Goal: Task Accomplishment & Management: Manage account settings

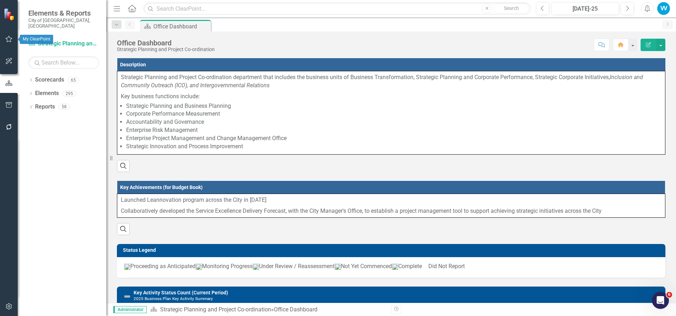
click at [9, 37] on icon "button" at bounding box center [9, 39] width 7 height 6
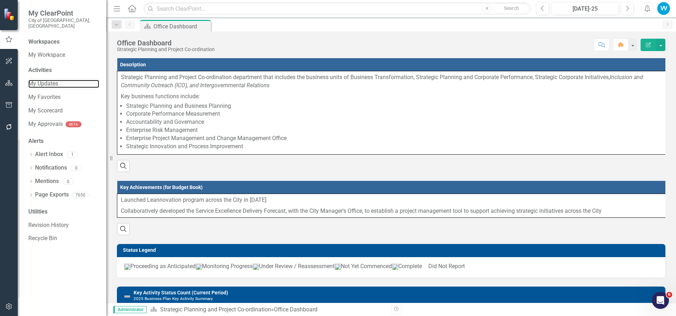
click at [43, 80] on link "My Updates" at bounding box center [63, 84] width 71 height 8
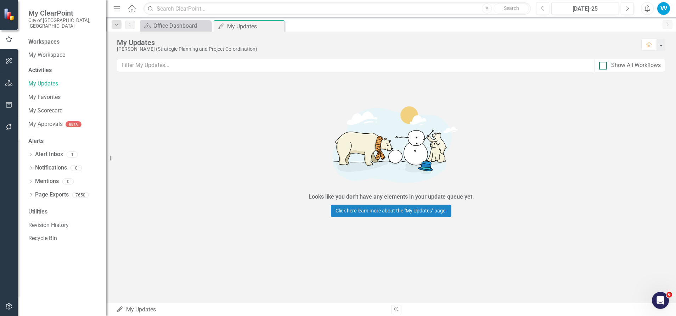
click at [601, 65] on input "Show All Workflows" at bounding box center [601, 64] width 5 height 5
checkbox input "true"
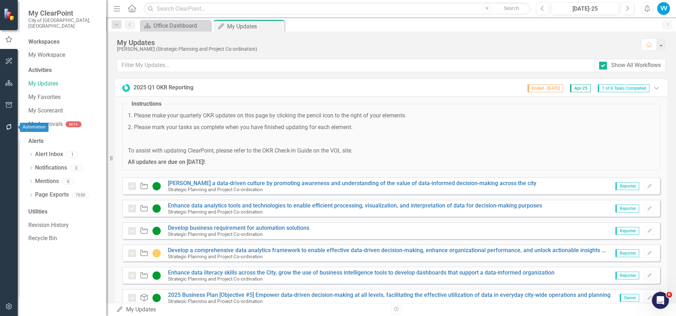
click at [10, 125] on icon "button" at bounding box center [9, 127] width 6 height 6
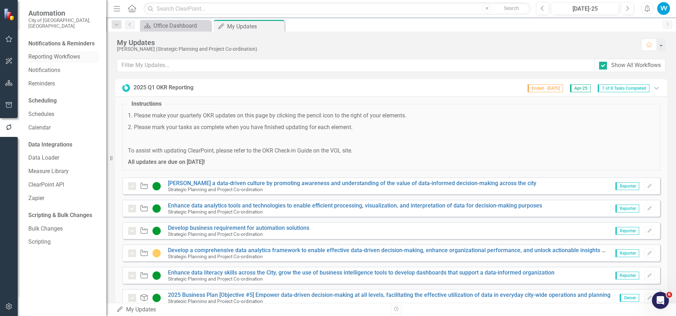
click at [58, 53] on link "Reporting Workflows" at bounding box center [63, 57] width 71 height 8
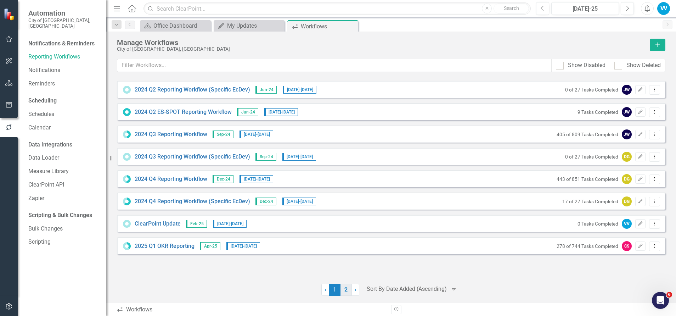
click at [345, 289] on link "2" at bounding box center [345, 289] width 11 height 12
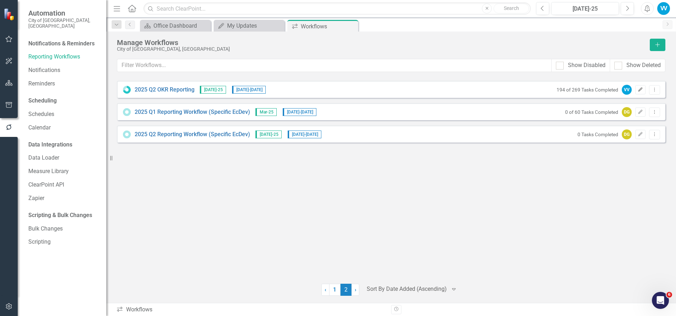
click at [641, 89] on icon "Edit" at bounding box center [640, 90] width 5 height 4
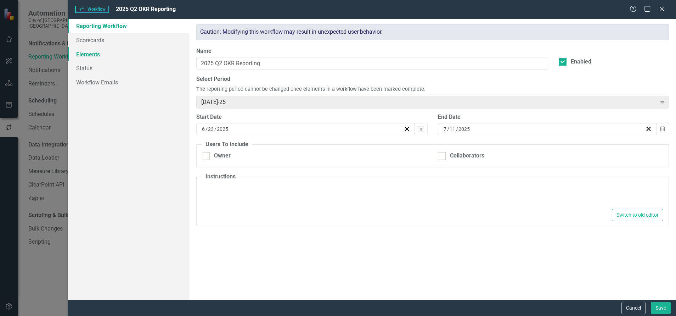
type textarea "<p>1. Please make your quarterly OKR updates on this page by clicking the penci…"
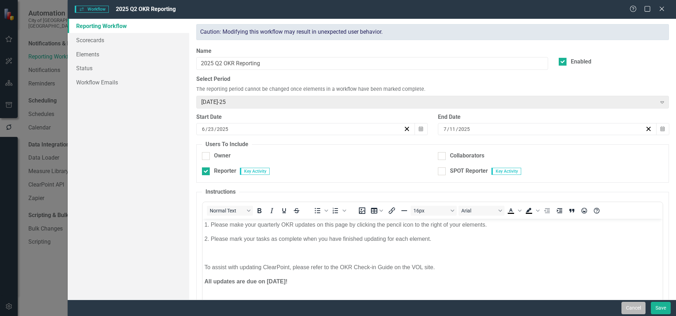
click at [638, 305] on button "Cancel" at bounding box center [633, 308] width 24 height 12
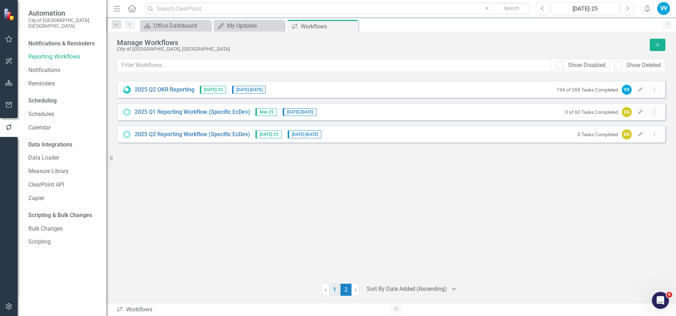
click at [337, 291] on link "1" at bounding box center [334, 289] width 11 height 12
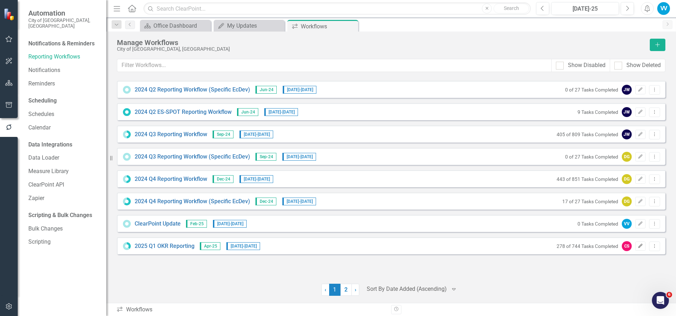
click at [643, 246] on icon "Edit" at bounding box center [640, 246] width 5 height 4
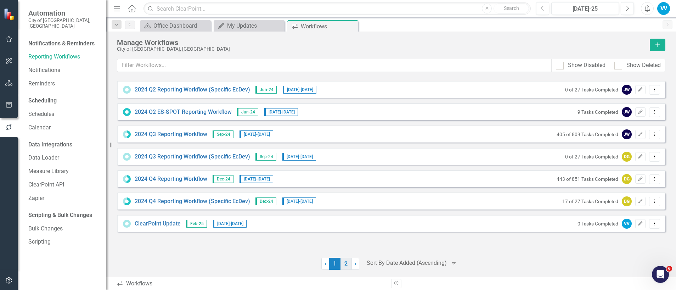
click at [346, 264] on link "2" at bounding box center [345, 264] width 11 height 12
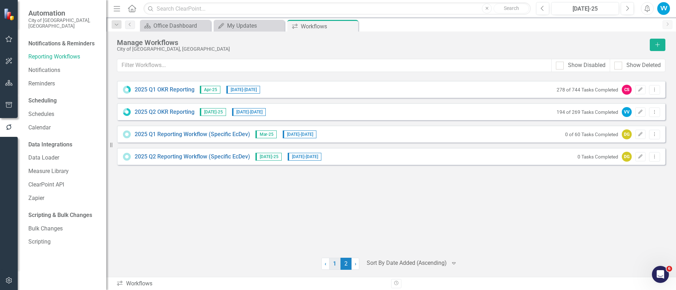
click at [334, 261] on link "1" at bounding box center [334, 264] width 11 height 12
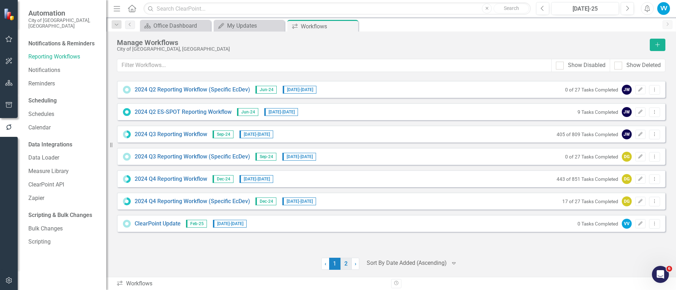
click at [347, 263] on link "2" at bounding box center [345, 264] width 11 height 12
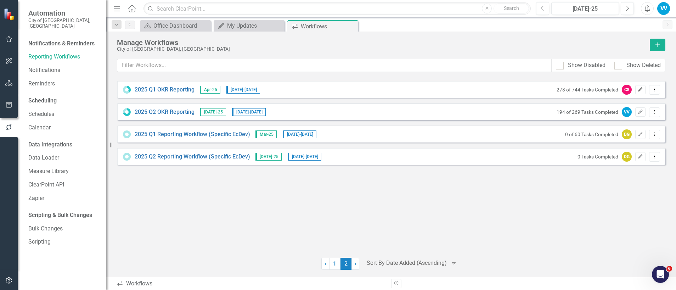
click at [641, 90] on icon "Edit" at bounding box center [640, 90] width 5 height 4
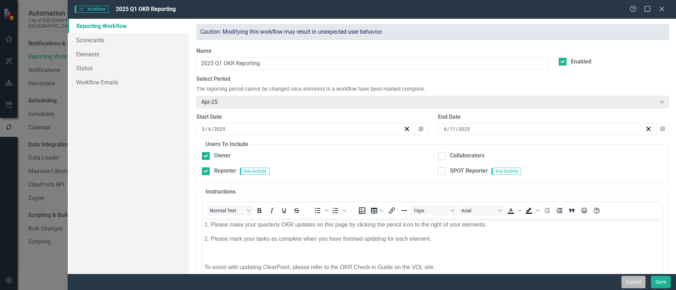
click at [630, 278] on button "Cancel" at bounding box center [633, 282] width 24 height 12
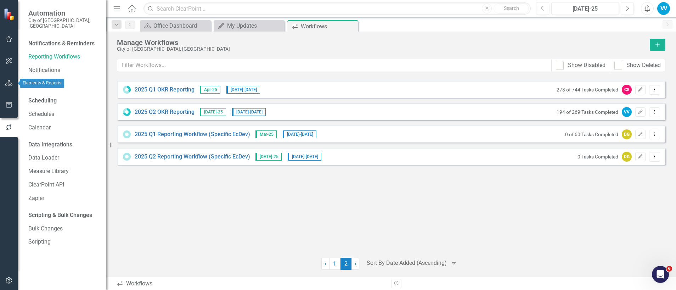
click at [7, 81] on icon "button" at bounding box center [8, 83] width 7 height 6
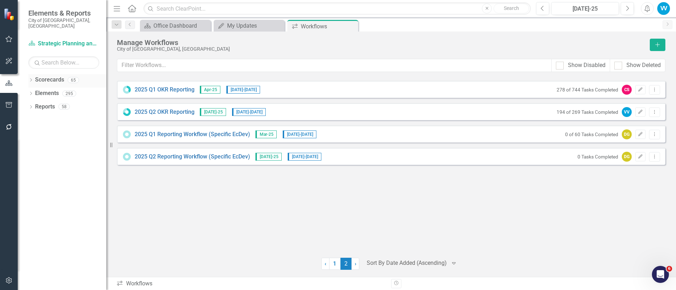
click at [40, 76] on link "Scorecards" at bounding box center [49, 80] width 29 height 8
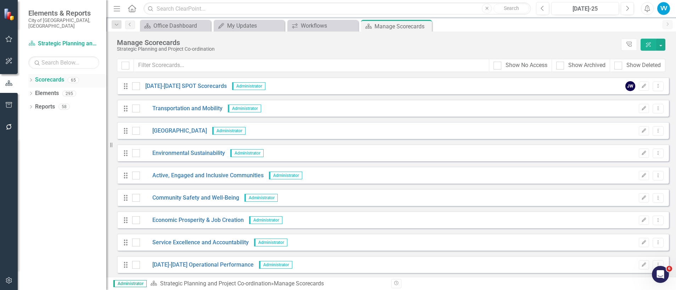
click at [31, 78] on icon at bounding box center [31, 79] width 2 height 3
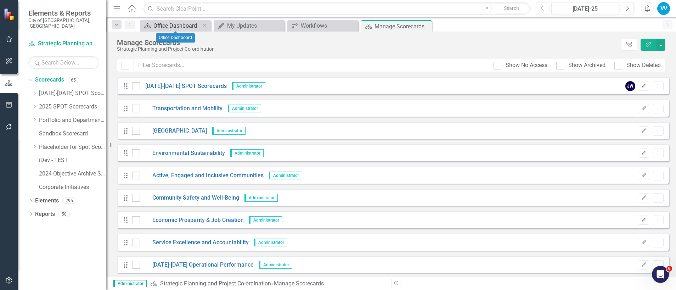
click at [175, 23] on div "Office Dashboard" at bounding box center [176, 25] width 47 height 9
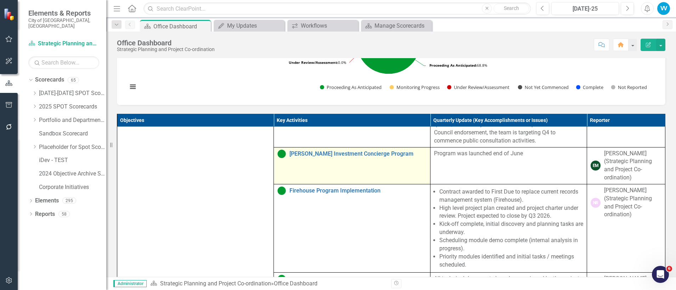
scroll to position [53, 0]
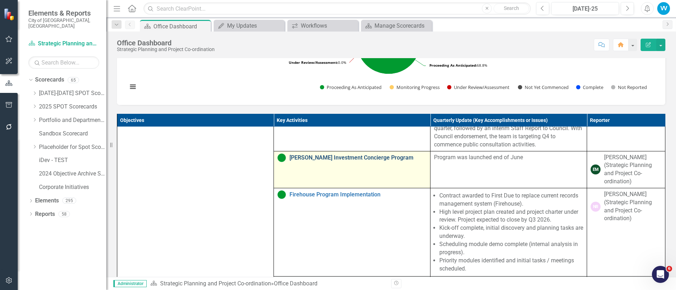
click at [314, 161] on link "[PERSON_NAME] Investment Concierge Program" at bounding box center [357, 157] width 137 height 6
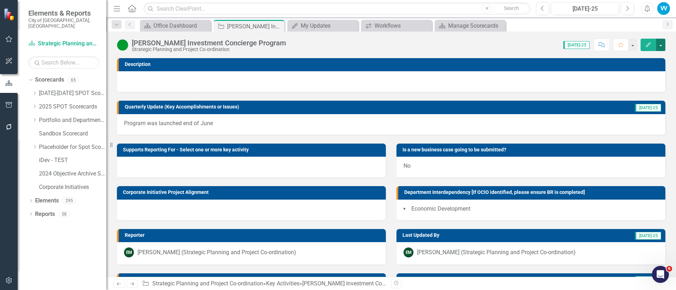
click at [661, 46] on button "button" at bounding box center [660, 45] width 9 height 12
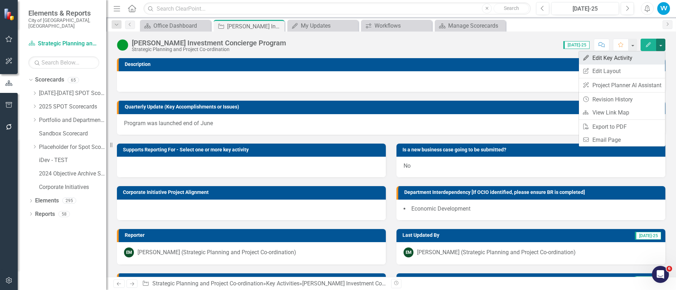
click at [618, 58] on link "Edit Edit Key Activity" at bounding box center [622, 57] width 86 height 13
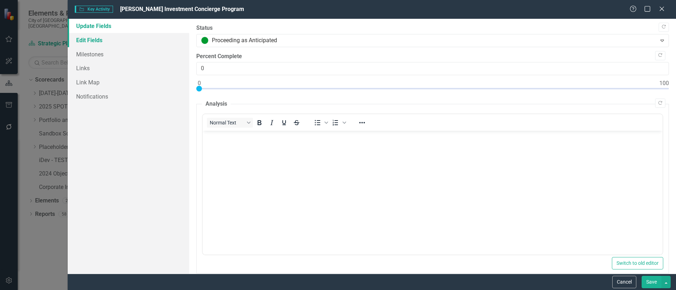
click at [87, 39] on link "Edit Fields" at bounding box center [129, 40] width 122 height 14
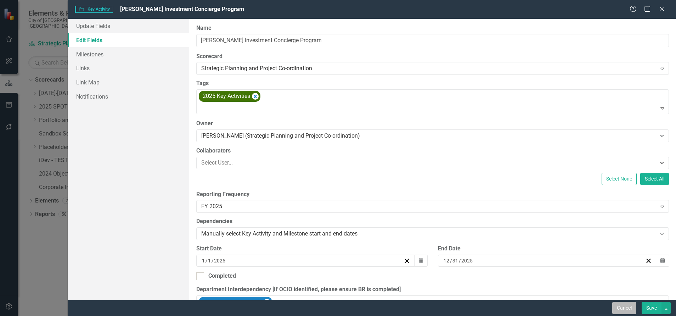
click at [621, 304] on button "Cancel" at bounding box center [624, 308] width 24 height 12
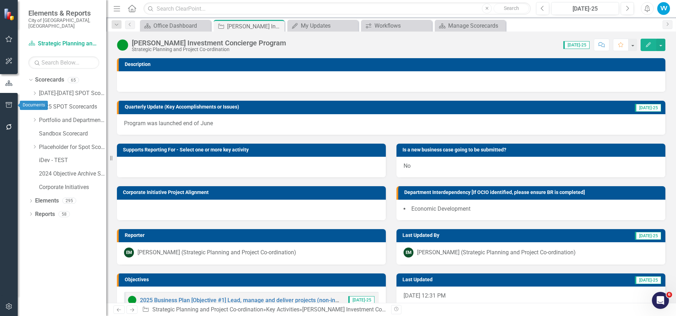
click at [10, 102] on icon "button" at bounding box center [8, 105] width 7 height 6
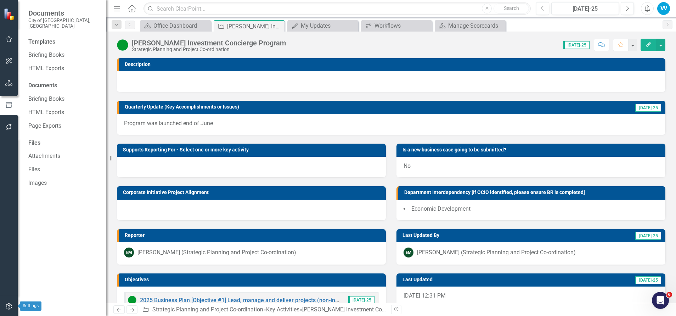
click at [8, 303] on button "button" at bounding box center [9, 306] width 16 height 15
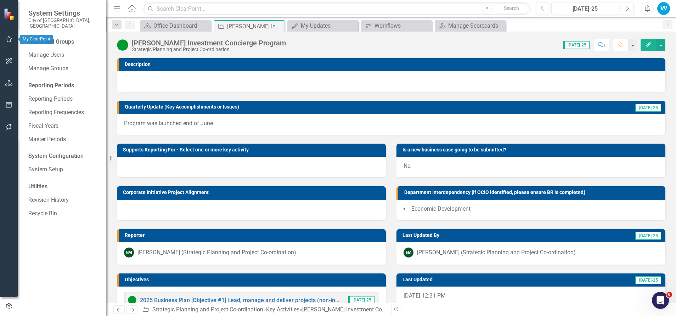
click at [5, 37] on button "button" at bounding box center [9, 39] width 16 height 15
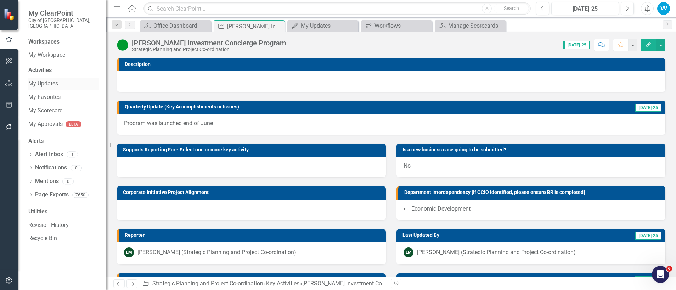
click at [53, 80] on link "My Updates" at bounding box center [63, 84] width 71 height 8
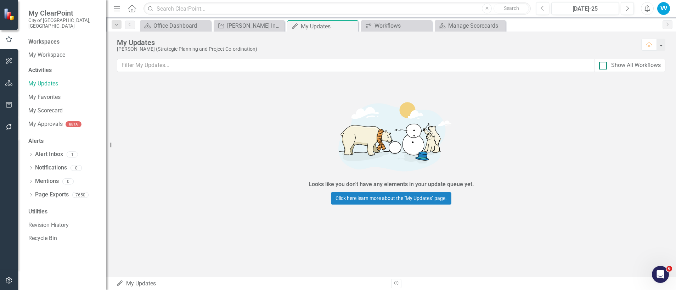
click at [607, 63] on div at bounding box center [603, 66] width 8 height 8
click at [604, 63] on input "Show All Workflows" at bounding box center [601, 64] width 5 height 5
checkbox input "true"
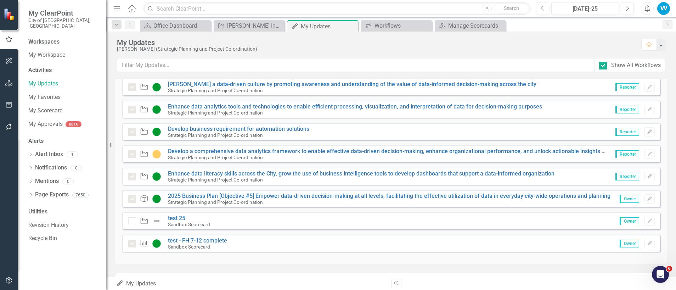
scroll to position [106, 0]
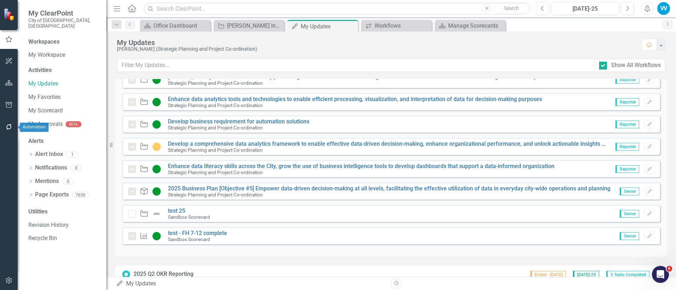
click at [12, 129] on icon "button" at bounding box center [8, 127] width 7 height 6
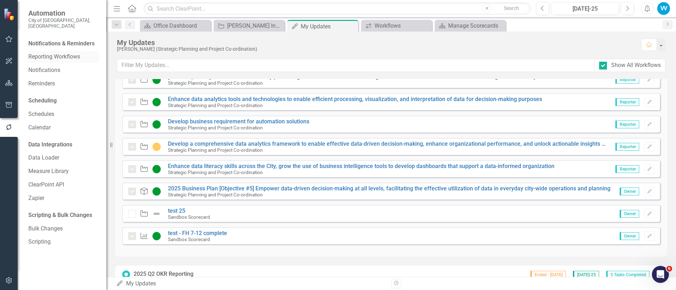
click at [59, 53] on link "Reporting Workflows" at bounding box center [63, 57] width 71 height 8
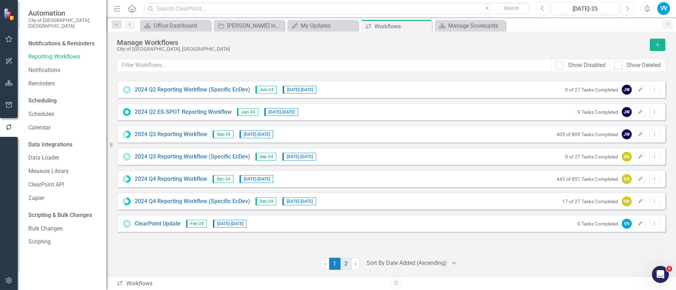
click at [349, 266] on link "2" at bounding box center [345, 264] width 11 height 12
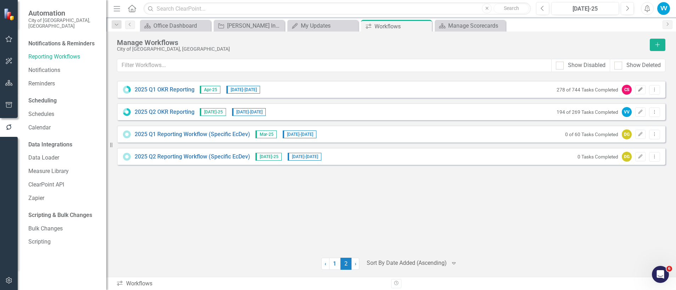
click at [642, 89] on icon "Edit" at bounding box center [640, 90] width 5 height 4
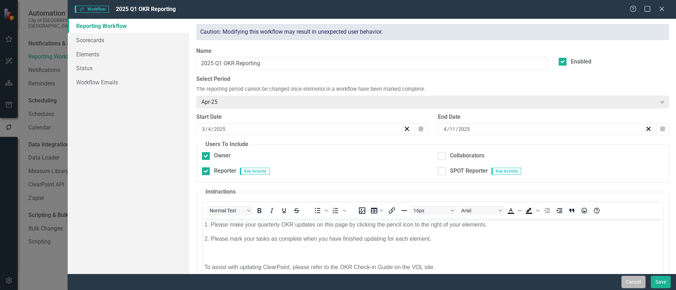
click at [636, 280] on button "Cancel" at bounding box center [633, 282] width 24 height 12
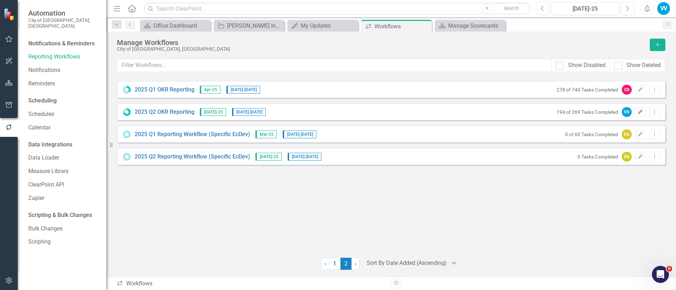
click at [642, 112] on icon "Edit" at bounding box center [640, 112] width 5 height 4
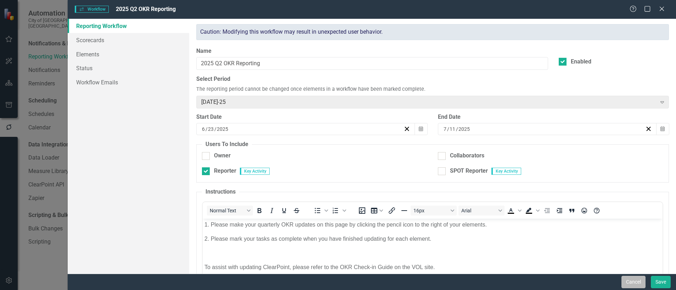
click at [634, 281] on button "Cancel" at bounding box center [633, 282] width 24 height 12
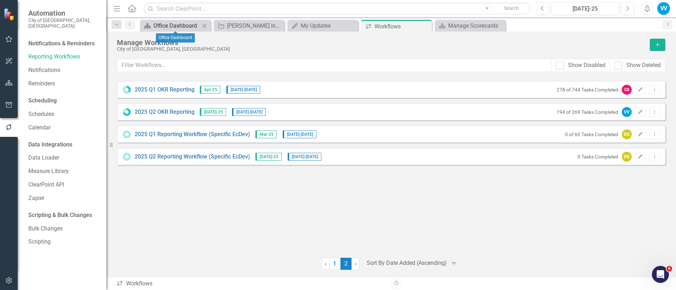
click at [166, 25] on div "Office Dashboard" at bounding box center [176, 25] width 47 height 9
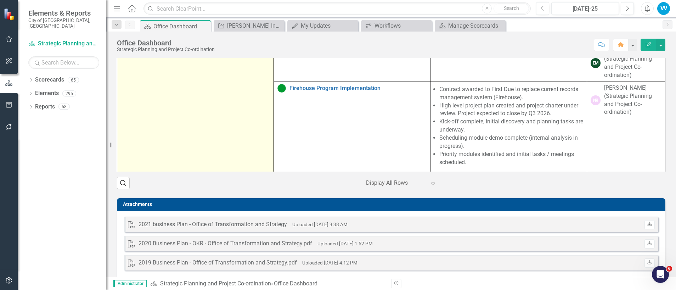
scroll to position [372, 0]
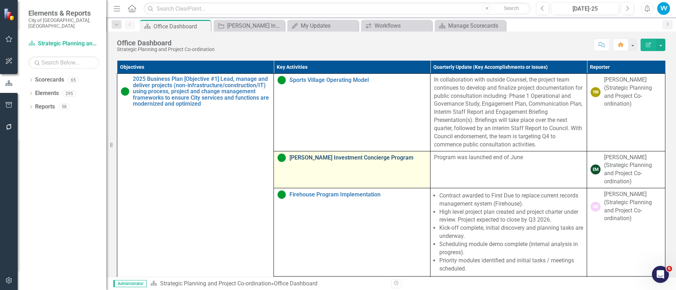
click at [320, 161] on link "[PERSON_NAME] Investment Concierge Program" at bounding box center [357, 157] width 137 height 6
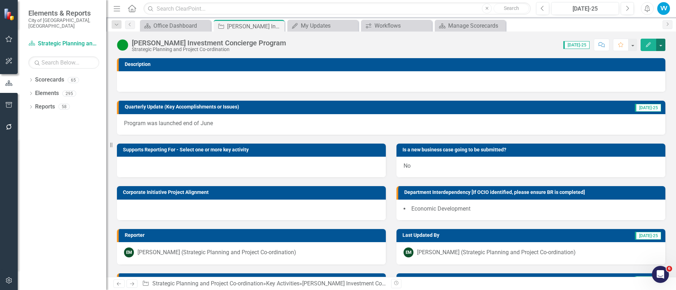
click at [660, 46] on button "button" at bounding box center [660, 45] width 9 height 12
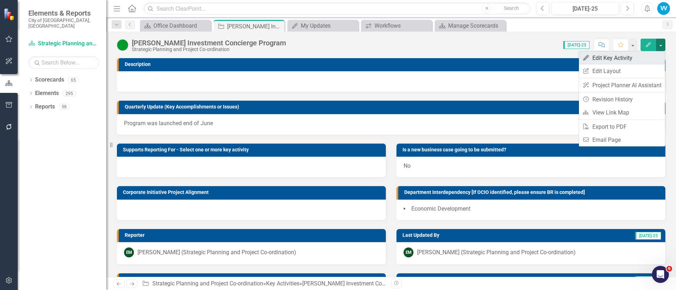
click at [599, 58] on link "Edit Edit Key Activity" at bounding box center [622, 57] width 86 height 13
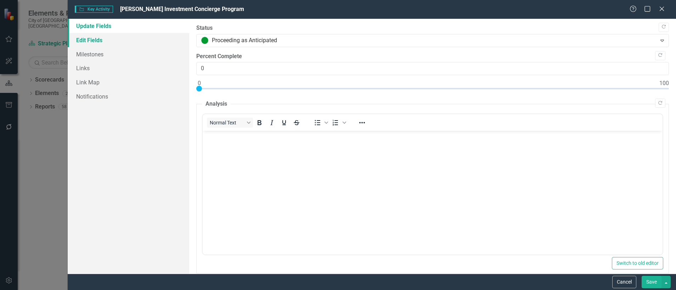
click at [95, 42] on link "Edit Fields" at bounding box center [129, 40] width 122 height 14
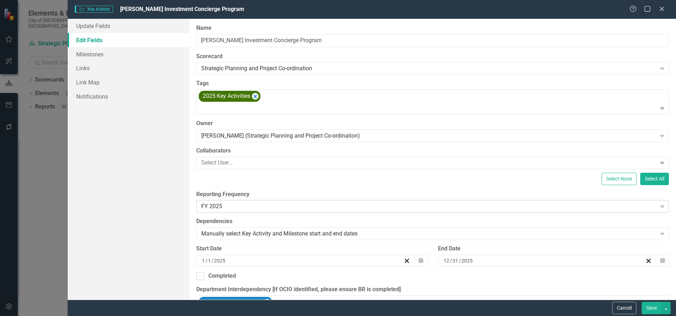
drag, startPoint x: 623, startPoint y: 305, endPoint x: 621, endPoint y: 206, distance: 99.2
click at [623, 305] on button "Cancel" at bounding box center [624, 308] width 24 height 12
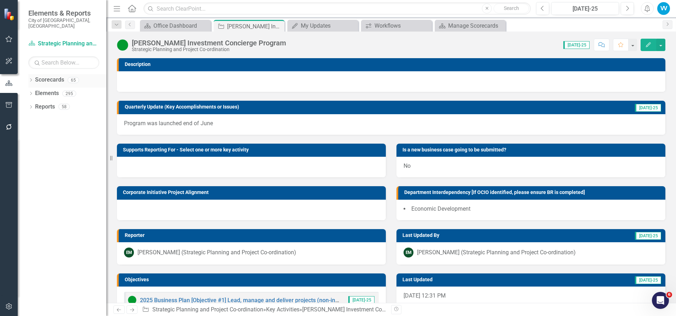
click at [30, 79] on icon "Dropdown" at bounding box center [30, 81] width 5 height 4
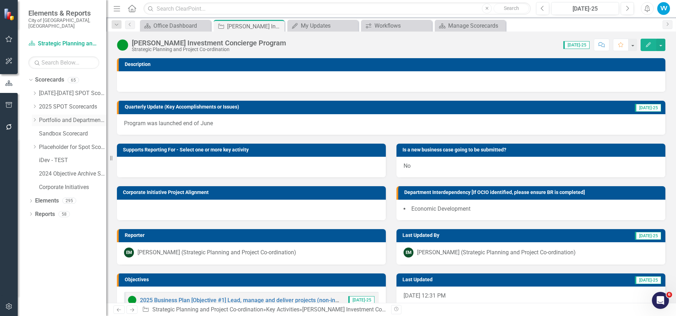
click at [35, 118] on icon "Dropdown" at bounding box center [34, 120] width 5 height 4
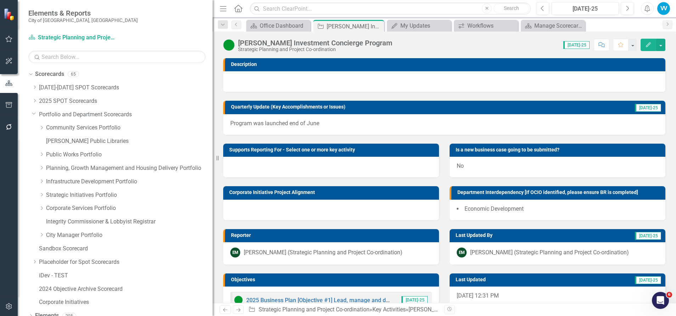
drag, startPoint x: 111, startPoint y: 157, endPoint x: 227, endPoint y: 168, distance: 116.1
click at [227, 168] on div "Elements & Reports City of [GEOGRAPHIC_DATA], ON Scorecard Strategic Planning a…" at bounding box center [338, 158] width 676 height 316
drag, startPoint x: 44, startPoint y: 179, endPoint x: 38, endPoint y: 178, distance: 6.2
click at [44, 179] on div "Dropdown" at bounding box center [41, 182] width 5 height 6
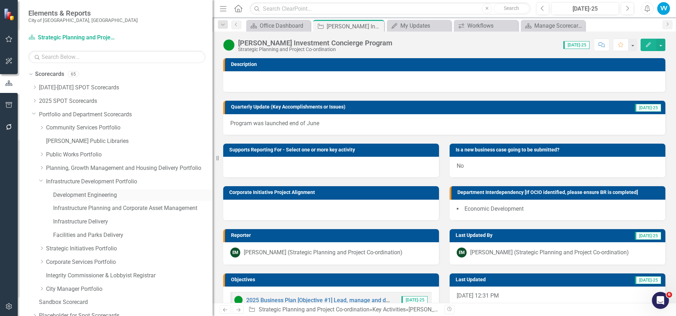
click at [88, 196] on link "Development Engineering" at bounding box center [132, 195] width 159 height 8
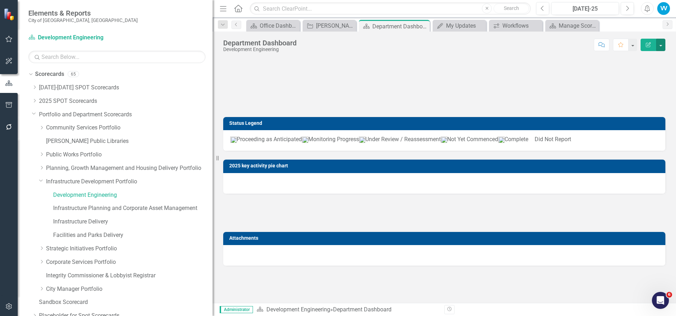
click at [663, 44] on button "button" at bounding box center [660, 45] width 9 height 12
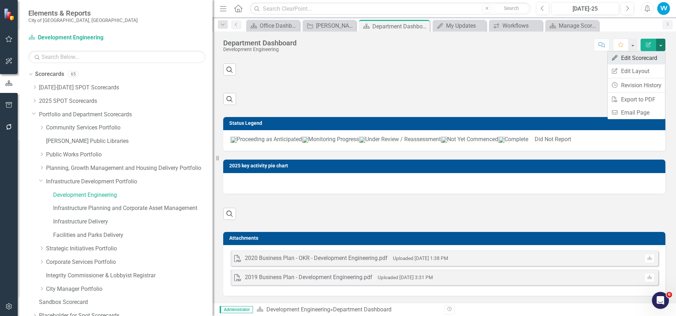
click at [634, 60] on link "Edit Edit Scorecard" at bounding box center [636, 57] width 57 height 13
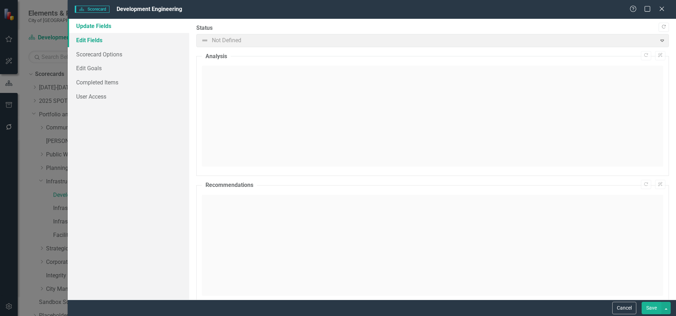
click at [96, 38] on link "Edit Fields" at bounding box center [129, 40] width 122 height 14
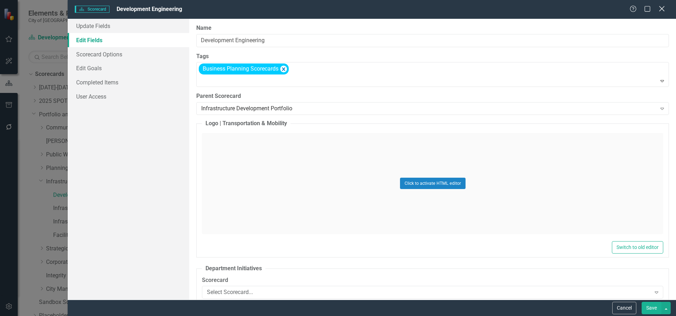
click at [664, 9] on icon "Close" at bounding box center [661, 8] width 9 height 7
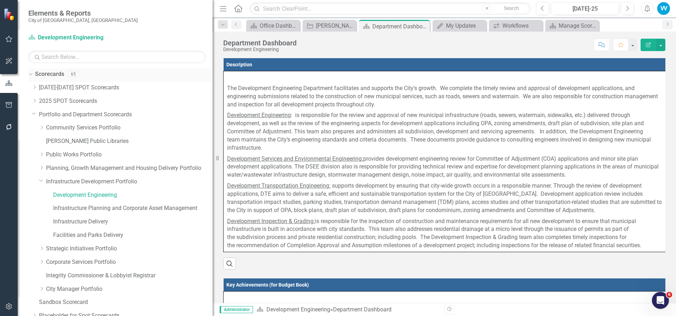
click at [35, 73] on div "Dropdown Scorecards 65" at bounding box center [120, 74] width 184 height 13
click at [49, 75] on link "Scorecards" at bounding box center [49, 74] width 29 height 8
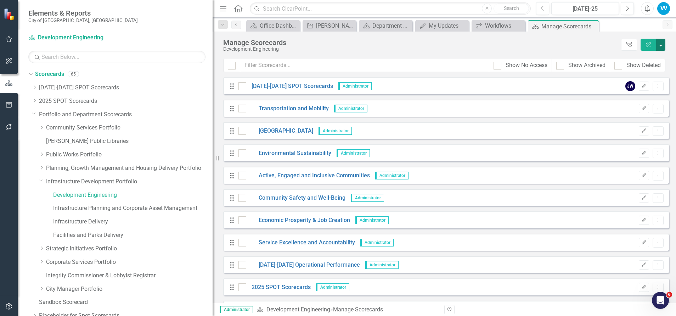
click at [664, 42] on button "button" at bounding box center [660, 45] width 9 height 12
click at [609, 73] on link "Add Add Scorecard" at bounding box center [628, 71] width 73 height 13
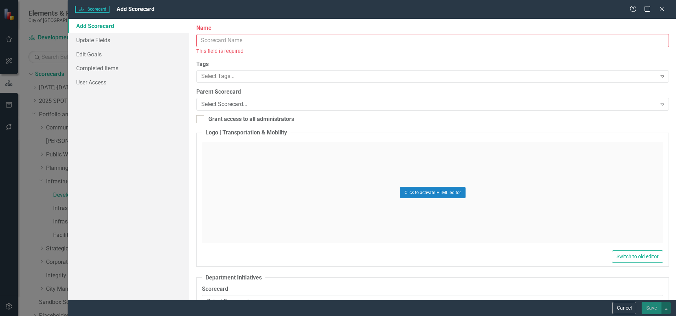
drag, startPoint x: 219, startPoint y: 43, endPoint x: 224, endPoint y: 40, distance: 5.9
click at [219, 43] on input "Name" at bounding box center [432, 40] width 473 height 13
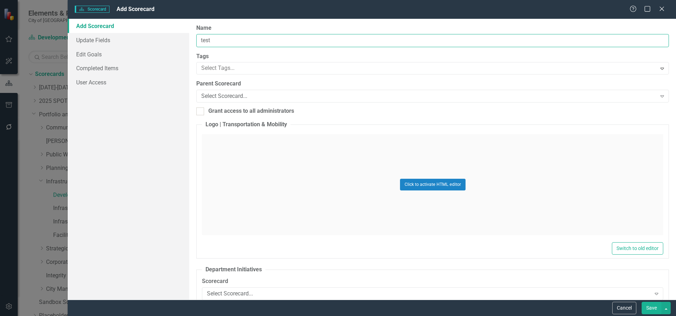
type input "test"
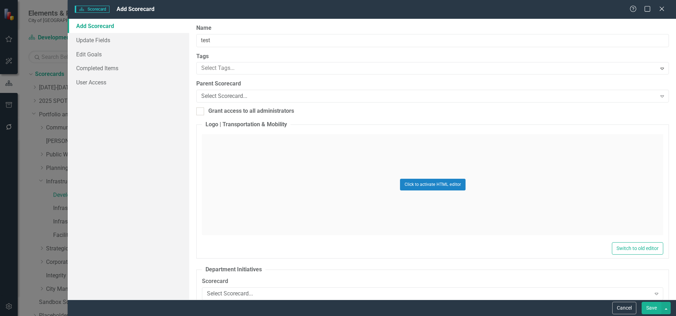
click at [469, 57] on label "Tags" at bounding box center [432, 56] width 473 height 8
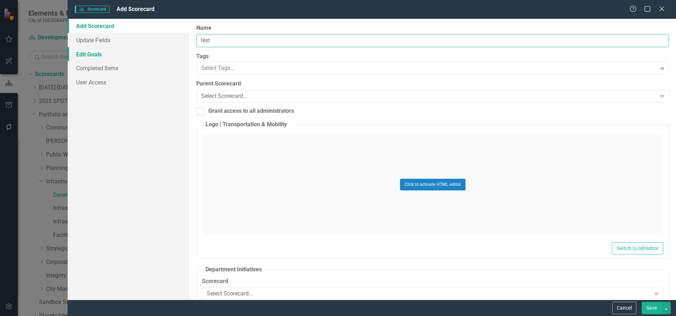
drag, startPoint x: 220, startPoint y: 39, endPoint x: 164, endPoint y: 47, distance: 56.3
click at [164, 47] on div "Add Scorecard Update Fields Edit Goals Completed Items User Access Name test Ta…" at bounding box center [372, 159] width 608 height 281
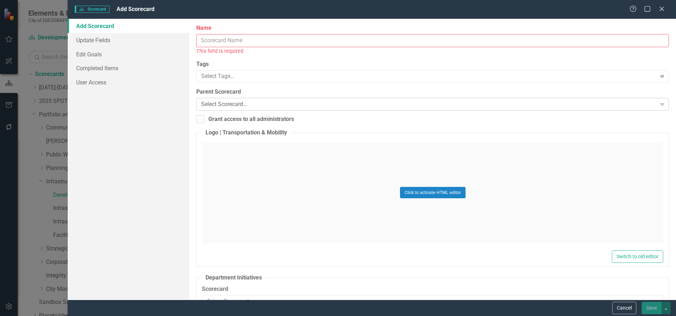
click at [224, 106] on div "Select Scorecard..." at bounding box center [428, 104] width 455 height 8
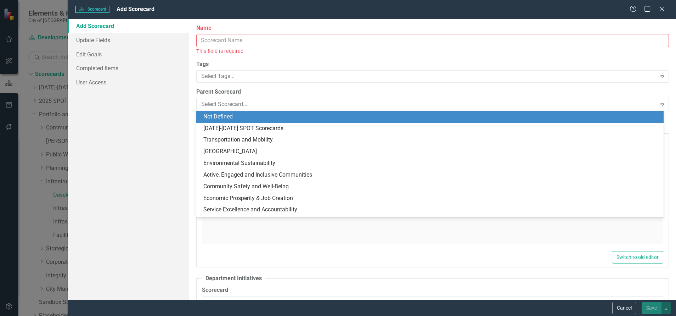
click at [272, 92] on label "Parent Scorecard" at bounding box center [432, 92] width 473 height 8
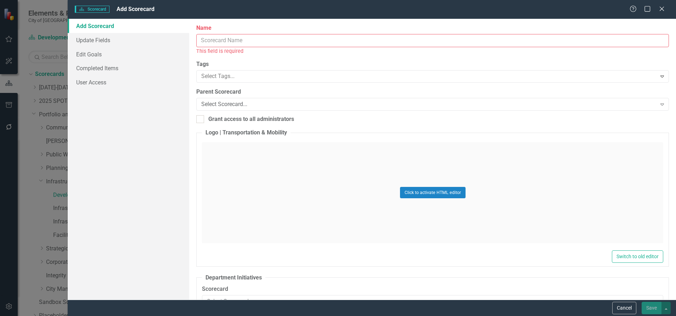
click at [218, 42] on input "Name" at bounding box center [432, 40] width 473 height 13
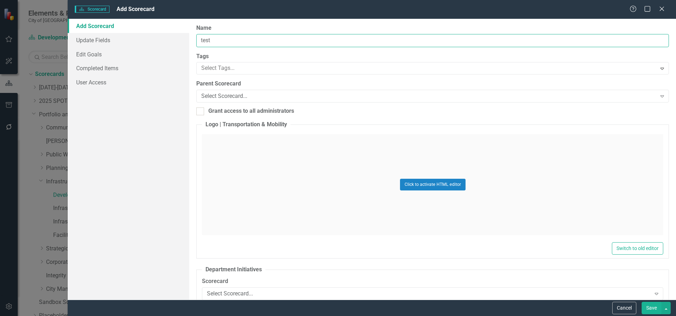
type input "test"
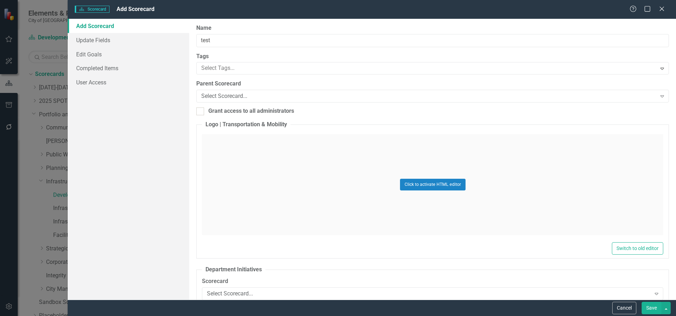
drag, startPoint x: 437, startPoint y: 55, endPoint x: 432, endPoint y: 55, distance: 5.7
click at [437, 55] on label "Tags" at bounding box center [432, 56] width 473 height 8
click at [654, 306] on button "Save" at bounding box center [652, 308] width 20 height 12
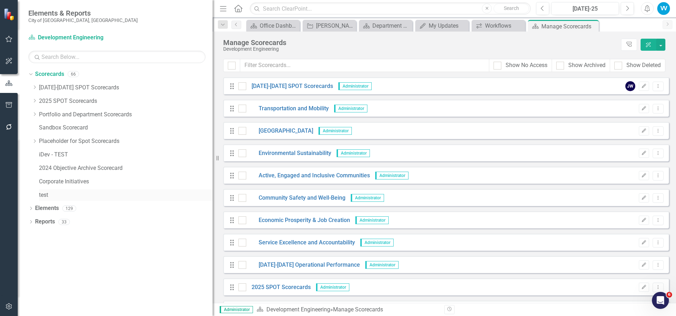
drag, startPoint x: 51, startPoint y: 196, endPoint x: 58, endPoint y: 194, distance: 8.1
click at [113, 235] on div "Dropdown Scorecards 66 Dropdown [DATE]-[DATE] SPOT Scorecards Transportation an…" at bounding box center [115, 191] width 195 height 247
click at [520, 26] on icon "Close" at bounding box center [518, 26] width 7 height 6
click at [505, 24] on icon "Close" at bounding box center [504, 26] width 7 height 6
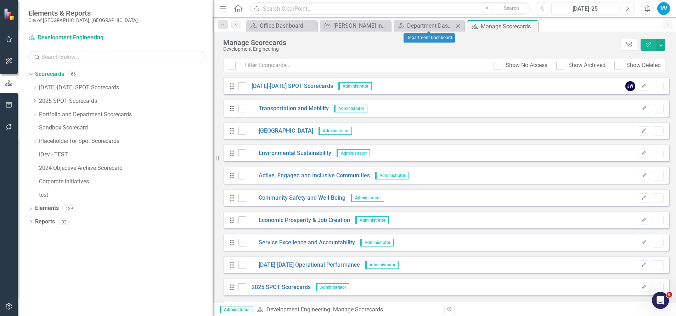
click at [460, 23] on icon "Close" at bounding box center [458, 26] width 7 height 6
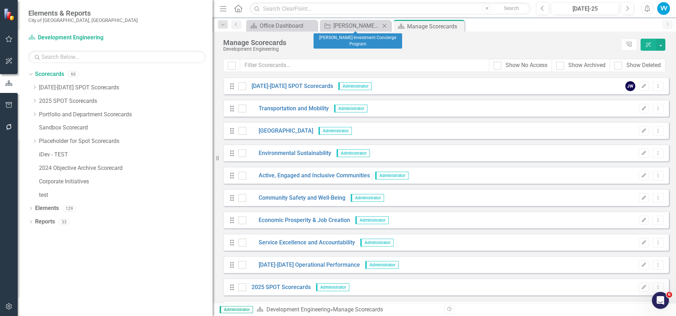
click at [385, 27] on icon "Close" at bounding box center [384, 26] width 7 height 6
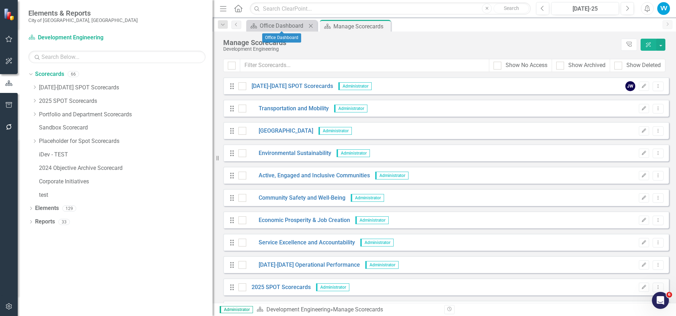
click at [310, 24] on icon "Close" at bounding box center [310, 26] width 7 height 6
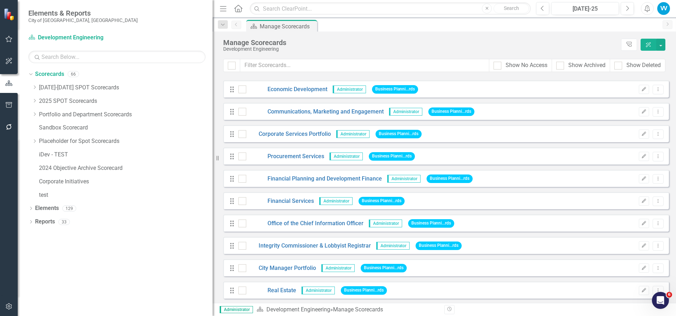
scroll to position [1248, 0]
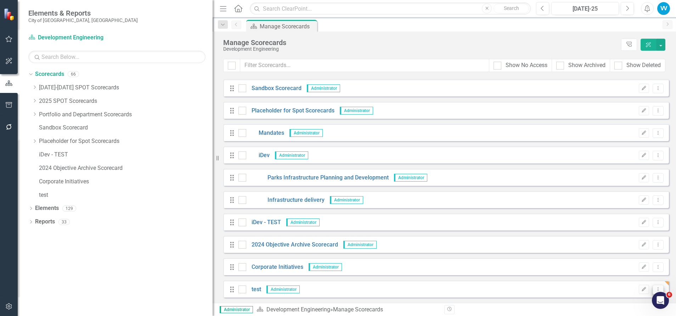
click at [655, 288] on icon "Dropdown Menu" at bounding box center [658, 289] width 6 height 5
click at [593, 276] on link "Trash Delete Scorecard" at bounding box center [619, 277] width 78 height 13
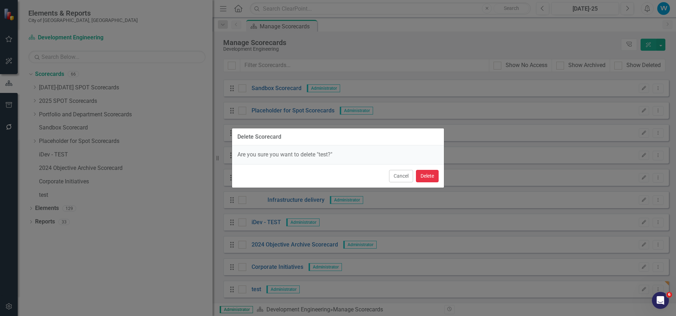
click at [427, 174] on button "Delete" at bounding box center [427, 176] width 23 height 12
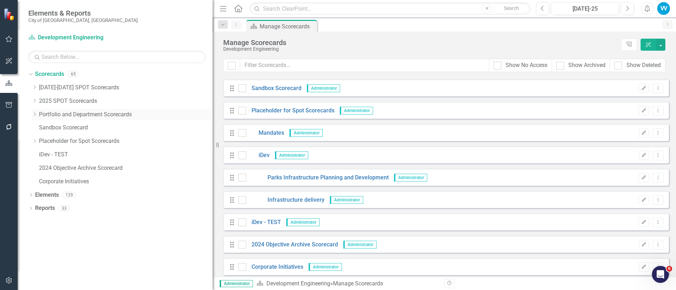
click at [34, 115] on icon "Dropdown" at bounding box center [34, 114] width 5 height 4
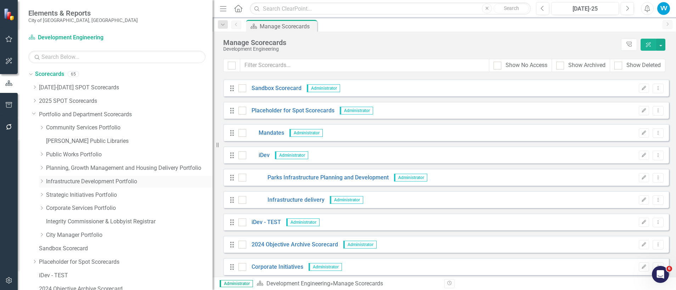
click at [41, 182] on icon "Dropdown" at bounding box center [41, 181] width 5 height 4
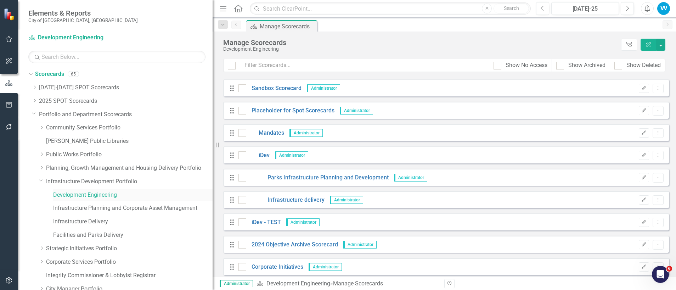
click at [81, 196] on link "Development Engineering" at bounding box center [132, 195] width 159 height 8
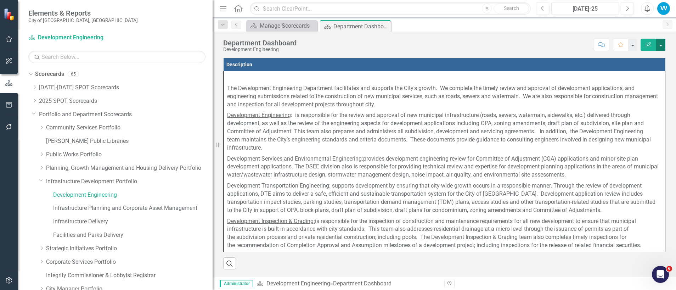
click at [661, 46] on button "button" at bounding box center [660, 45] width 9 height 12
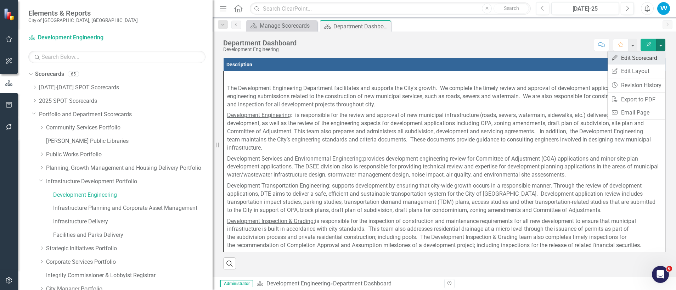
click at [635, 60] on link "Edit Edit Scorecard" at bounding box center [636, 57] width 57 height 13
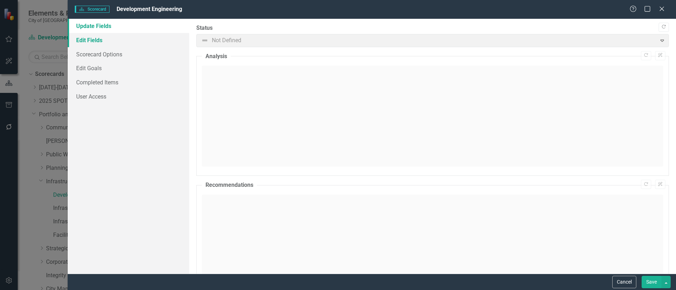
click at [82, 39] on link "Edit Fields" at bounding box center [129, 40] width 122 height 14
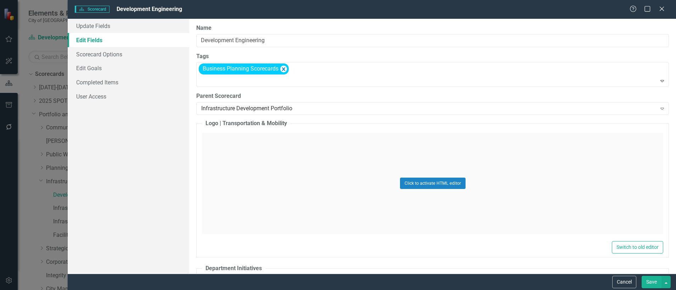
type input "https://"
click at [660, 108] on icon at bounding box center [662, 109] width 4 height 2
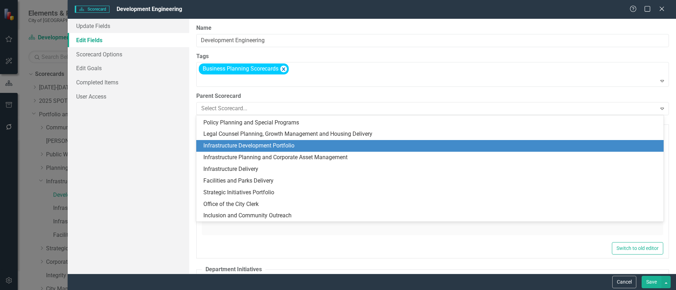
scroll to position [407, 0]
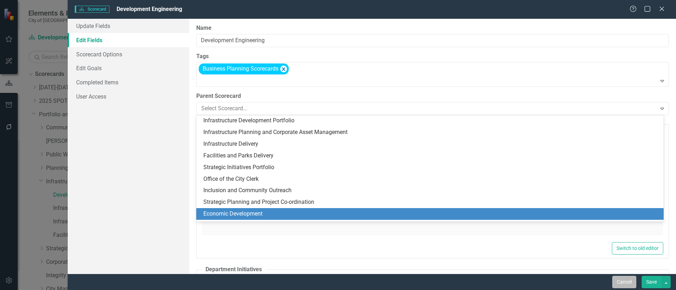
click at [619, 281] on button "Cancel" at bounding box center [624, 282] width 24 height 12
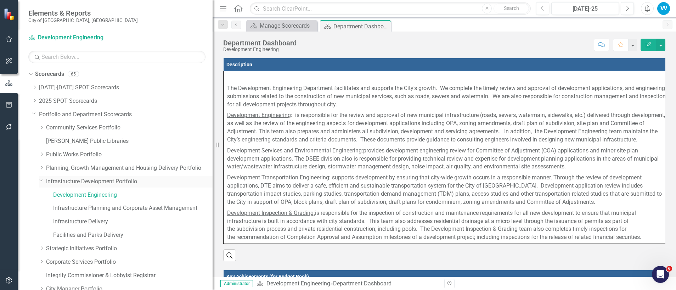
click at [41, 181] on icon at bounding box center [41, 181] width 4 height 2
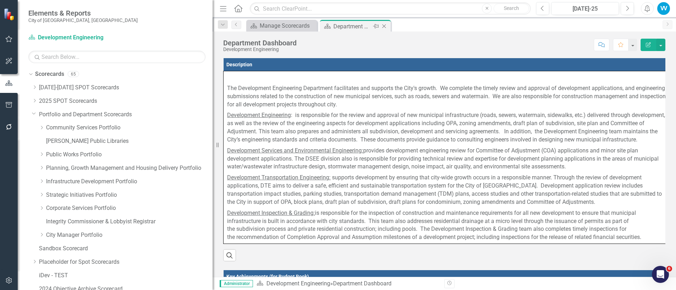
click at [387, 26] on icon "Close" at bounding box center [384, 26] width 7 height 6
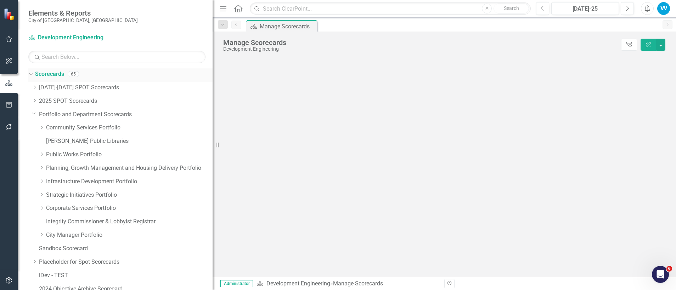
click at [52, 74] on link "Scorecards" at bounding box center [49, 74] width 29 height 8
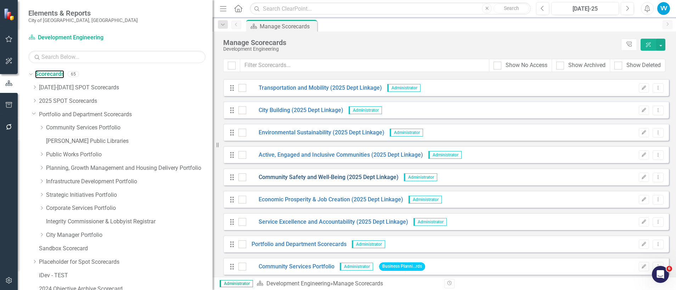
scroll to position [266, 0]
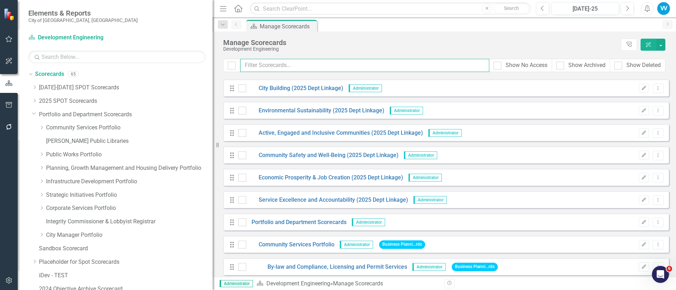
click at [285, 67] on input "text" at bounding box center [364, 65] width 249 height 13
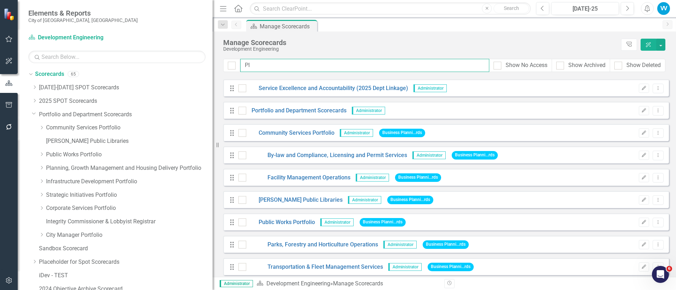
scroll to position [0, 0]
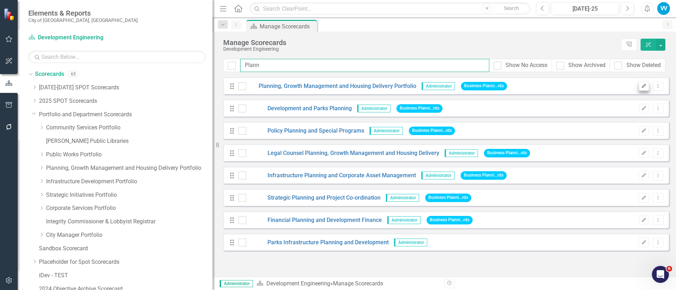
type input "Plann"
click at [646, 87] on icon "Edit" at bounding box center [643, 86] width 5 height 4
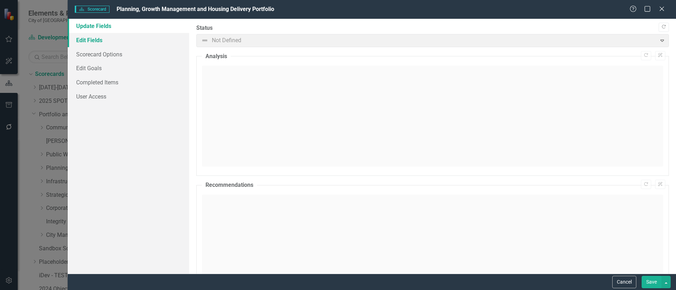
click at [92, 42] on link "Edit Fields" at bounding box center [129, 40] width 122 height 14
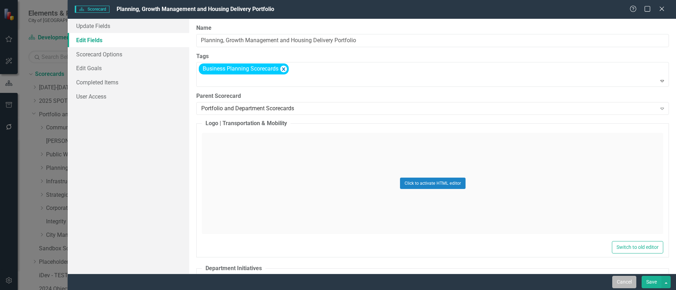
click at [621, 282] on button "Cancel" at bounding box center [624, 282] width 24 height 12
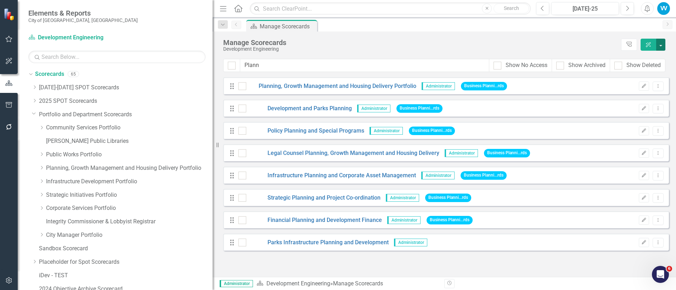
click at [662, 46] on button "button" at bounding box center [660, 45] width 9 height 12
click at [610, 73] on link "Add Add Scorecard" at bounding box center [628, 71] width 73 height 13
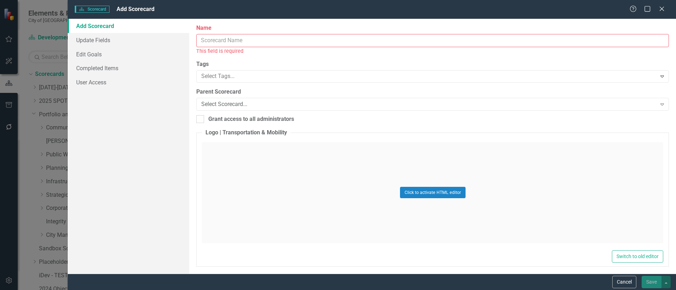
click at [220, 43] on input "Name" at bounding box center [432, 40] width 473 height 13
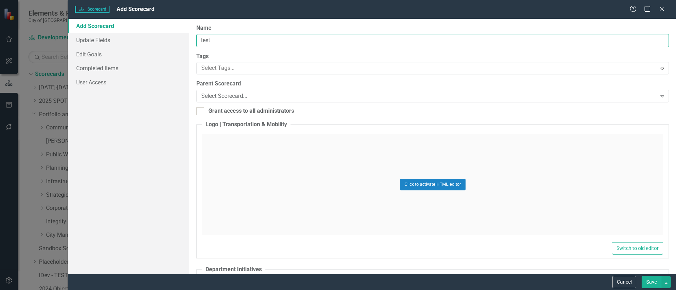
type input "test"
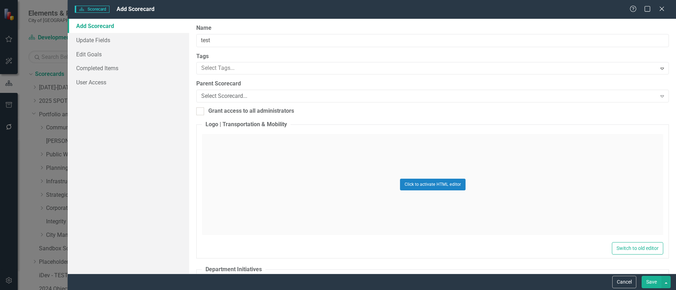
click at [405, 56] on label "Tags" at bounding box center [432, 56] width 473 height 8
click at [237, 96] on div "Select Scorecard..." at bounding box center [428, 96] width 455 height 8
click at [233, 94] on div "Select Scorecard..." at bounding box center [428, 96] width 455 height 8
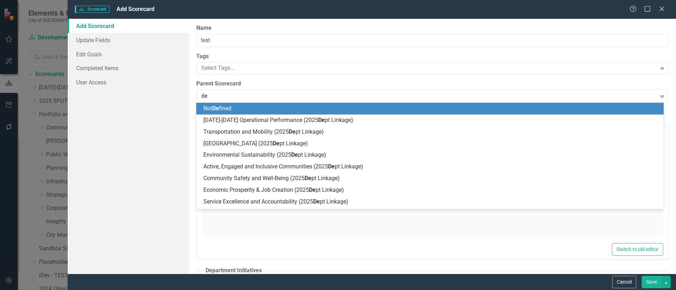
type input "dep"
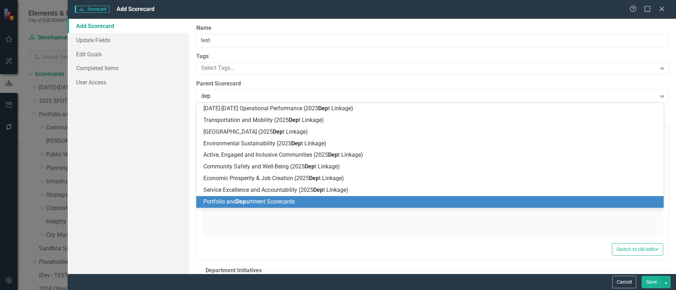
click at [281, 201] on span "Portfolio and Dep artment Scorecards" at bounding box center [248, 201] width 91 height 7
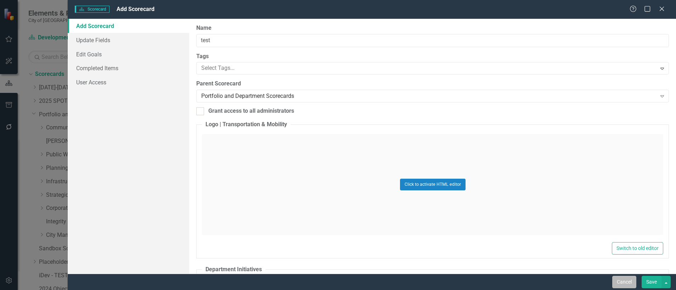
click at [623, 283] on button "Cancel" at bounding box center [624, 282] width 24 height 12
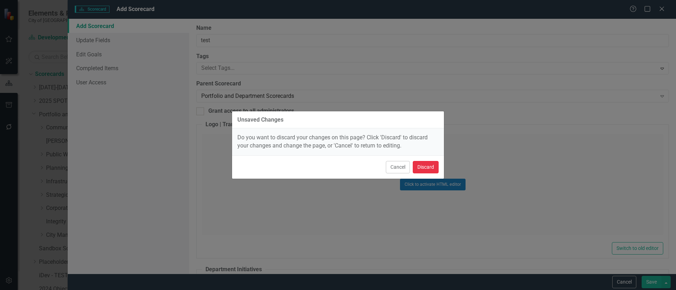
click at [432, 170] on button "Discard" at bounding box center [426, 167] width 26 height 12
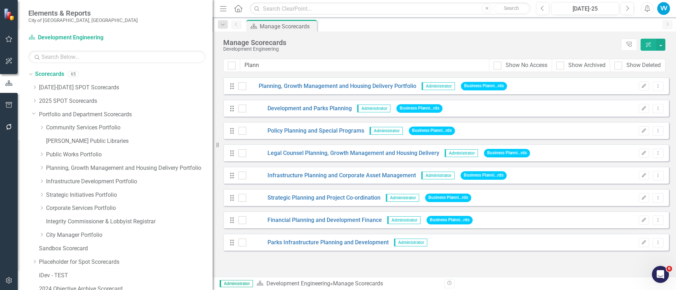
click at [31, 113] on div "Dropdown Scorecards 65 Dropdown [DATE]-[DATE] SPOT Scorecards Transportation an…" at bounding box center [120, 188] width 184 height 241
click at [33, 115] on icon "Dropdown" at bounding box center [34, 113] width 4 height 5
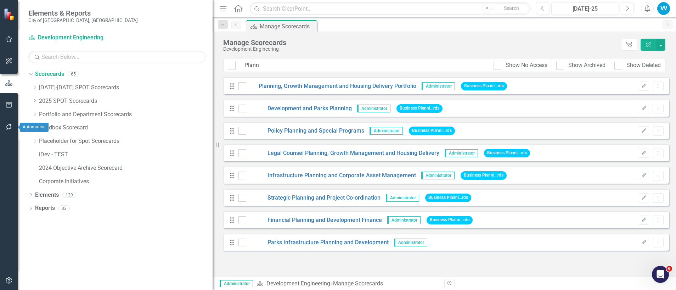
click at [7, 128] on icon "button" at bounding box center [8, 127] width 7 height 6
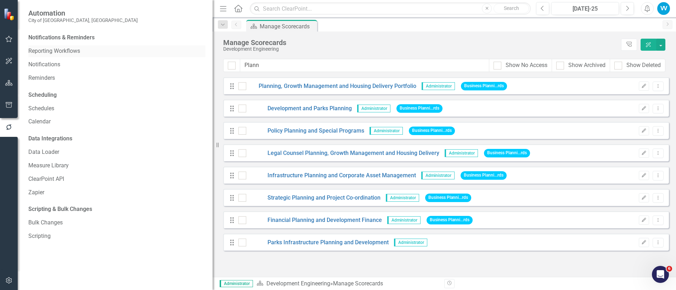
click at [66, 49] on link "Reporting Workflows" at bounding box center [116, 51] width 177 height 8
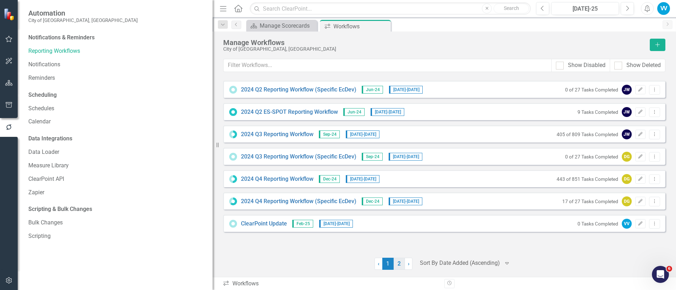
click at [398, 262] on link "2" at bounding box center [399, 264] width 11 height 12
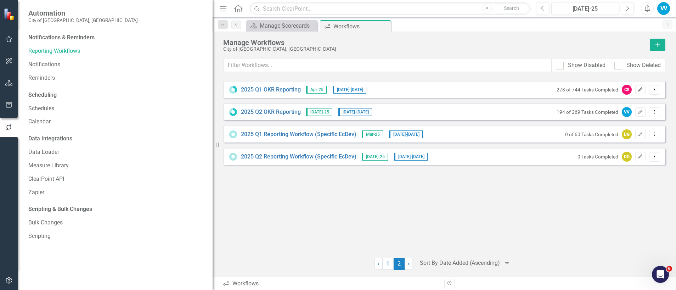
click at [640, 89] on icon "Edit" at bounding box center [640, 90] width 5 height 4
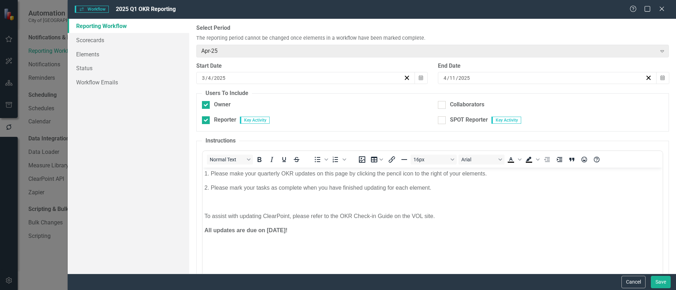
scroll to position [98, 0]
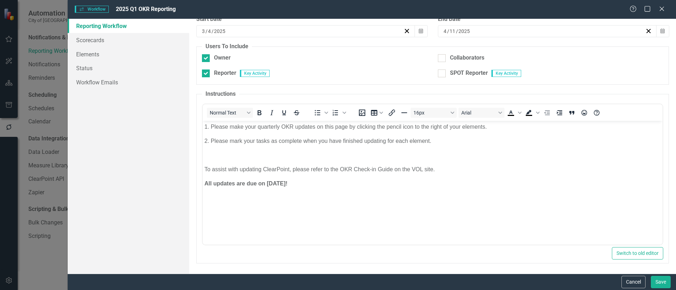
click at [612, 162] on body "1. Please make your quarterly OKR updates on this page by clicking the pencil i…" at bounding box center [433, 174] width 460 height 106
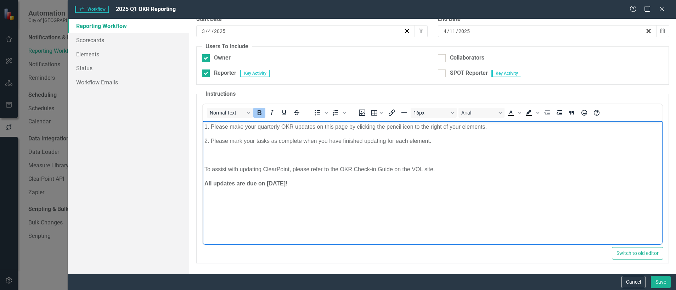
click at [287, 183] on p "All updates are due on [DATE]!" at bounding box center [432, 183] width 456 height 9
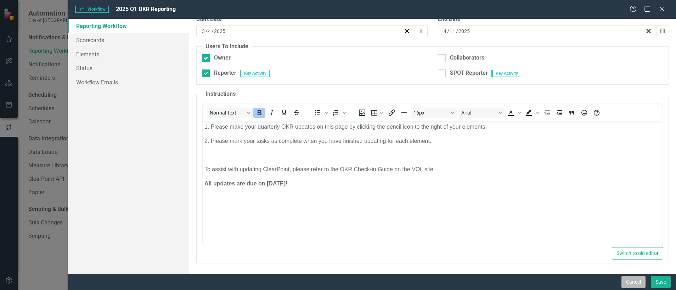
click at [631, 280] on button "Cancel" at bounding box center [633, 282] width 24 height 12
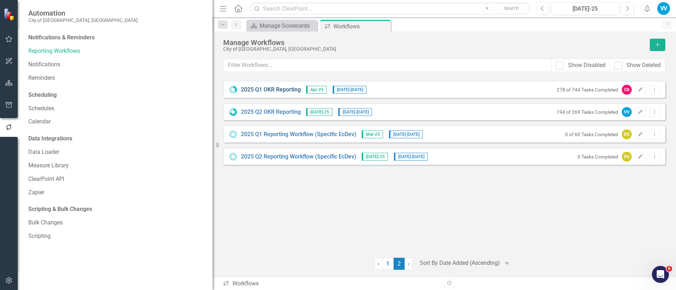
click at [252, 91] on link "2025 Q1 OKR Reporting" at bounding box center [271, 90] width 60 height 8
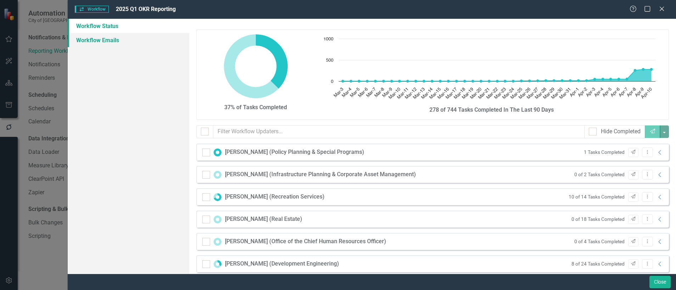
checkbox input "false"
click at [107, 40] on link "Workflow Emails" at bounding box center [129, 40] width 122 height 14
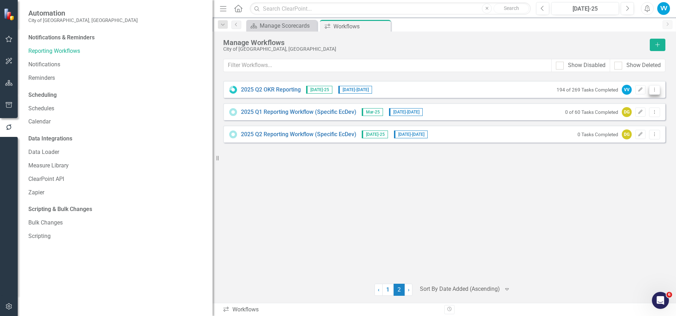
click at [654, 89] on icon "Dropdown Menu" at bounding box center [655, 89] width 6 height 5
click at [632, 112] on link "Edit Edit Workflow" at bounding box center [627, 114] width 66 height 13
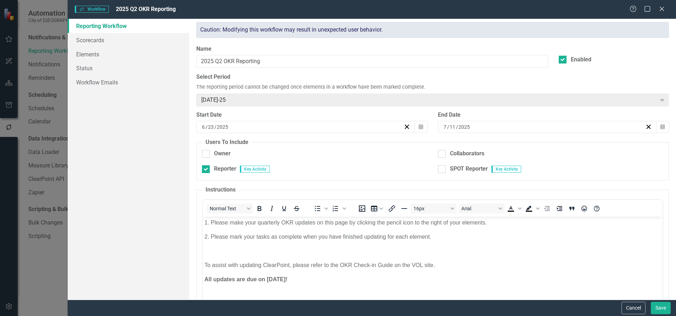
scroll to position [0, 0]
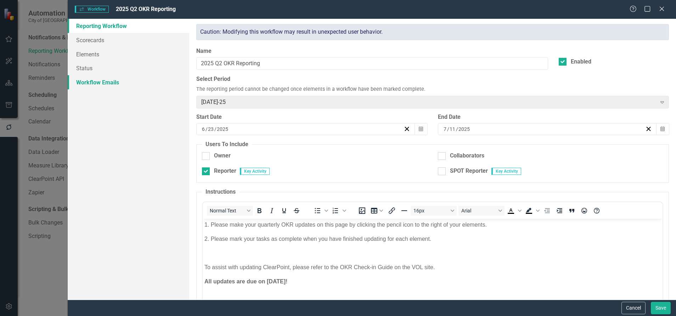
click at [93, 77] on link "Workflow Emails" at bounding box center [129, 82] width 122 height 14
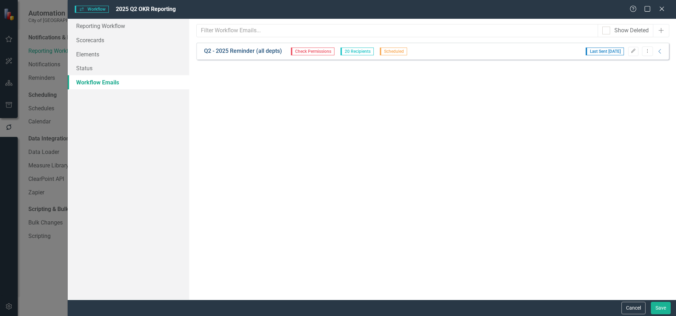
click at [232, 50] on link "Q2 - 2025 Reminder (all depts)" at bounding box center [243, 51] width 78 height 8
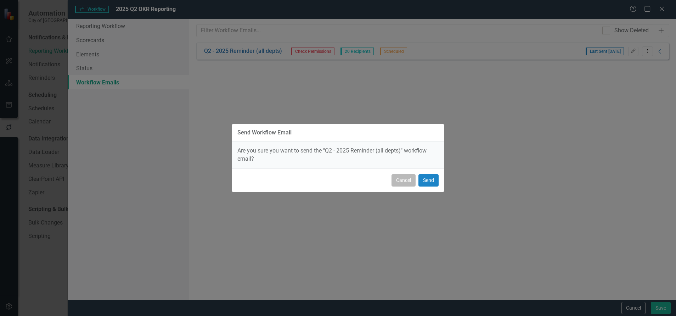
click at [402, 179] on button "Cancel" at bounding box center [404, 180] width 24 height 12
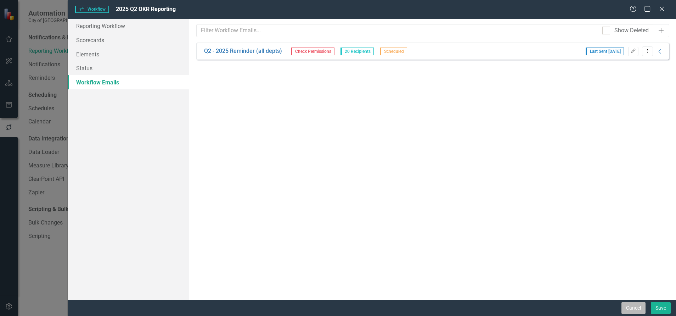
click at [632, 304] on button "Cancel" at bounding box center [633, 308] width 24 height 12
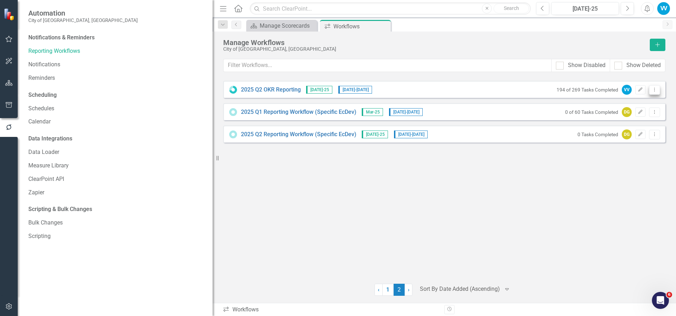
click at [657, 89] on icon "Dropdown Menu" at bounding box center [655, 89] width 6 height 5
click at [573, 193] on div "2025 Q2 OKR Reporting [DATE]-25 [DATE] - [DATE] 194 of 269 Tasks Completed VV E…" at bounding box center [444, 178] width 442 height 194
click at [264, 88] on link "2025 Q2 OKR Reporting" at bounding box center [271, 90] width 60 height 8
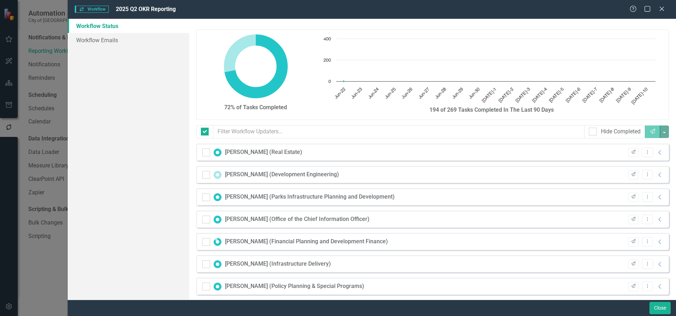
checkbox input "false"
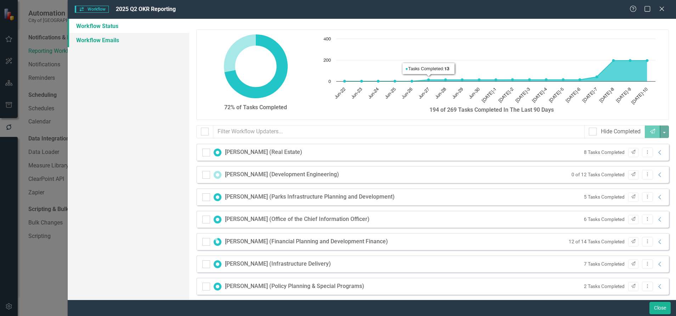
click at [106, 41] on link "Workflow Emails" at bounding box center [129, 40] width 122 height 14
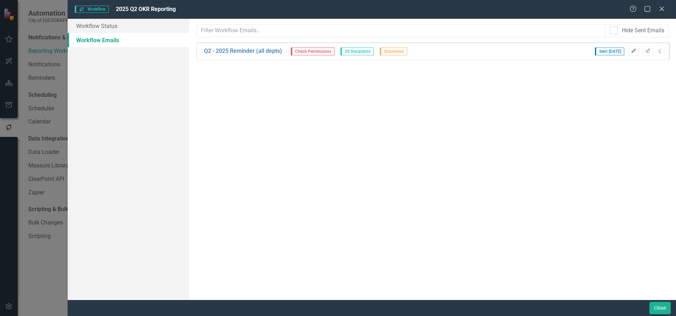
click at [635, 52] on icon "Edit" at bounding box center [633, 51] width 5 height 4
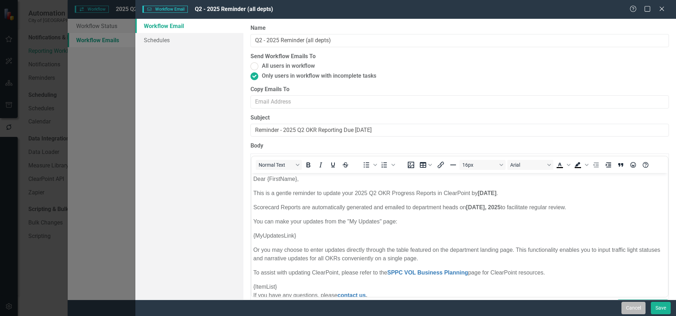
drag, startPoint x: 640, startPoint y: 309, endPoint x: 273, endPoint y: 112, distance: 416.4
click at [640, 309] on button "Cancel" at bounding box center [633, 308] width 24 height 12
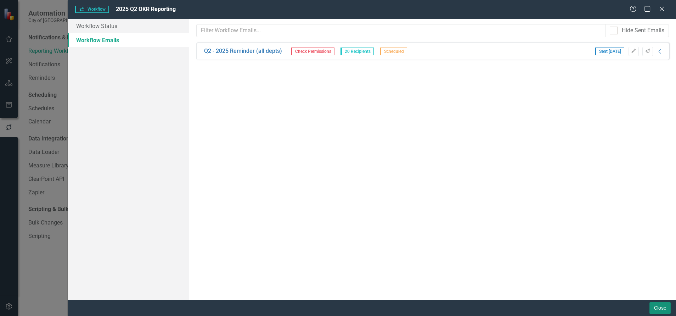
click at [658, 304] on button "Close" at bounding box center [659, 308] width 21 height 12
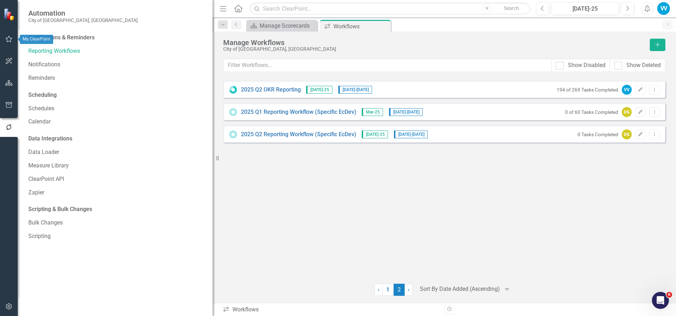
click at [10, 36] on icon "button" at bounding box center [8, 39] width 7 height 6
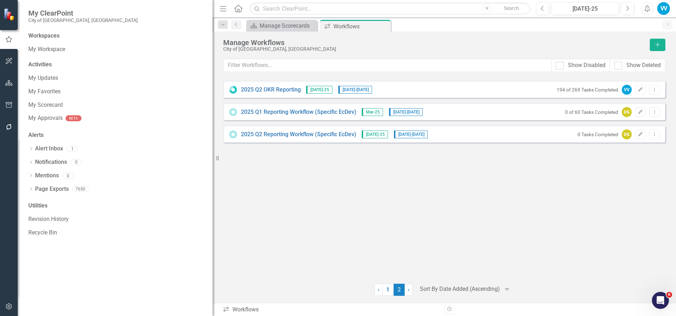
click at [0, 0] on icon "Close" at bounding box center [0, 0] width 0 height 0
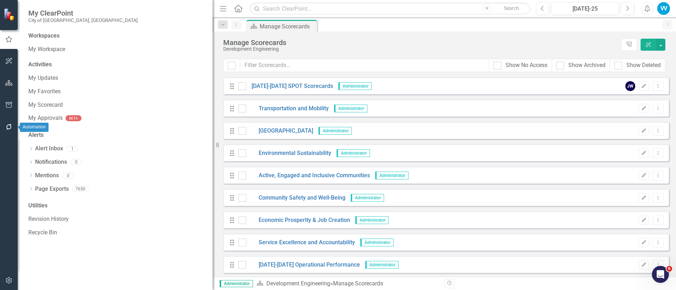
click at [8, 127] on icon "button" at bounding box center [8, 127] width 7 height 6
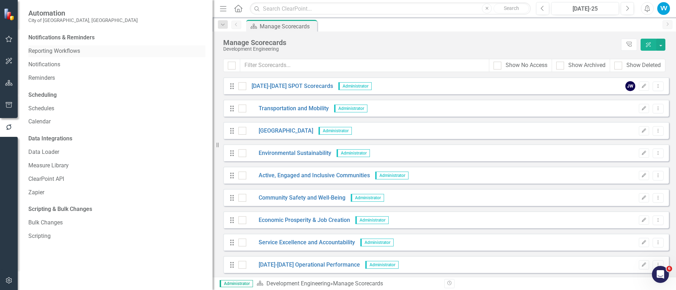
click at [53, 50] on link "Reporting Workflows" at bounding box center [116, 51] width 177 height 8
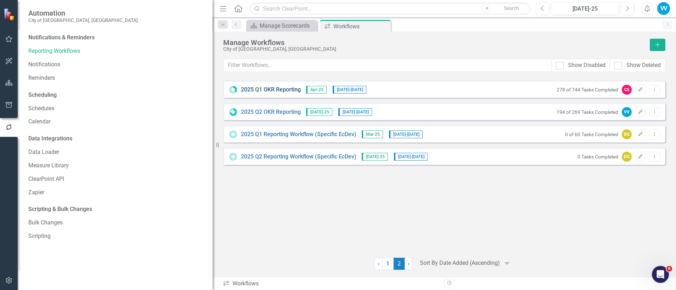
click at [257, 91] on link "2025 Q1 OKR Reporting" at bounding box center [271, 90] width 60 height 8
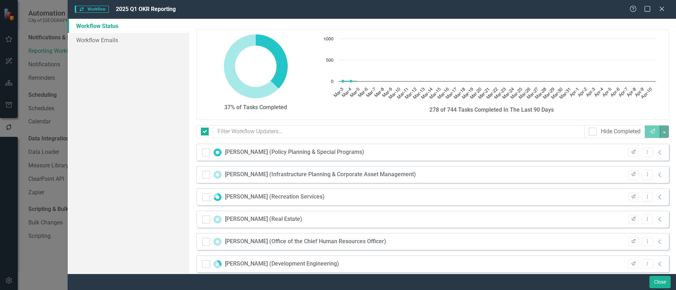
checkbox input "false"
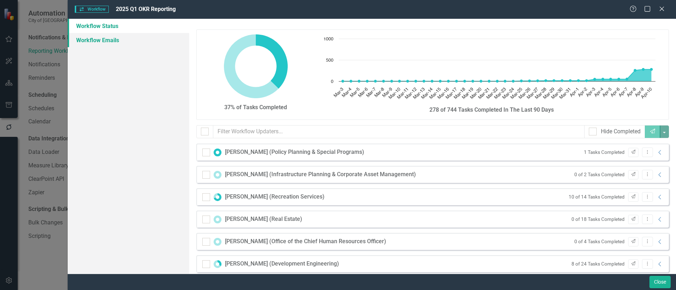
click at [97, 40] on link "Workflow Emails" at bounding box center [129, 40] width 122 height 14
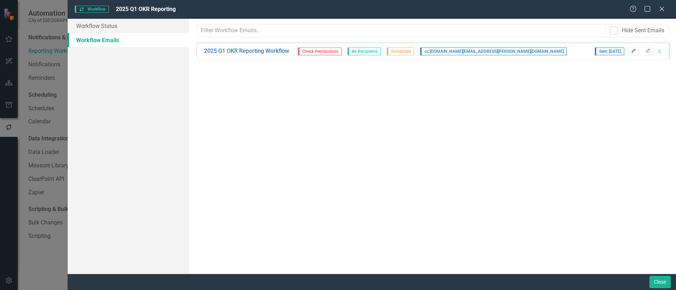
click at [634, 50] on icon "Edit" at bounding box center [633, 51] width 5 height 4
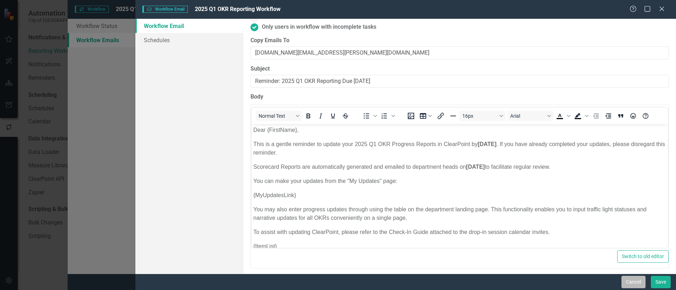
drag, startPoint x: 628, startPoint y: 279, endPoint x: 88, endPoint y: 105, distance: 567.3
click at [628, 279] on button "Cancel" at bounding box center [633, 282] width 24 height 12
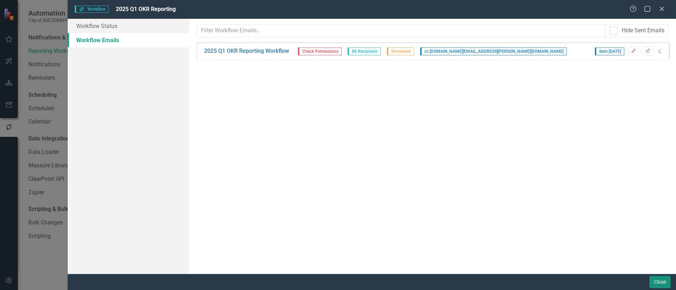
drag, startPoint x: 661, startPoint y: 280, endPoint x: 673, endPoint y: 266, distance: 18.6
click at [661, 280] on button "Close" at bounding box center [659, 282] width 21 height 12
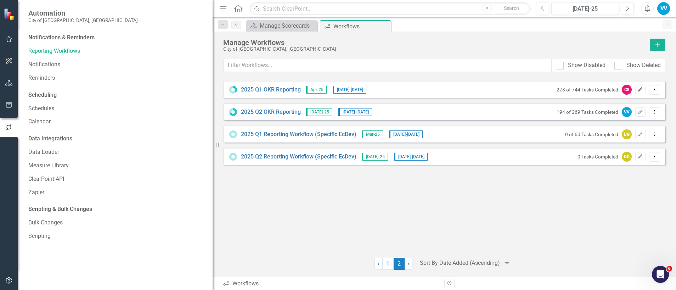
click at [640, 89] on icon "Edit" at bounding box center [640, 90] width 5 height 4
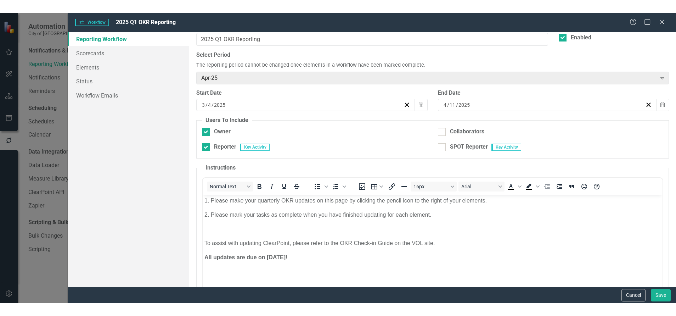
scroll to position [53, 0]
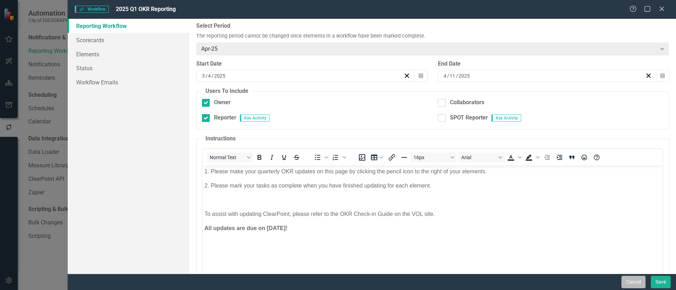
click at [635, 284] on button "Cancel" at bounding box center [633, 282] width 24 height 12
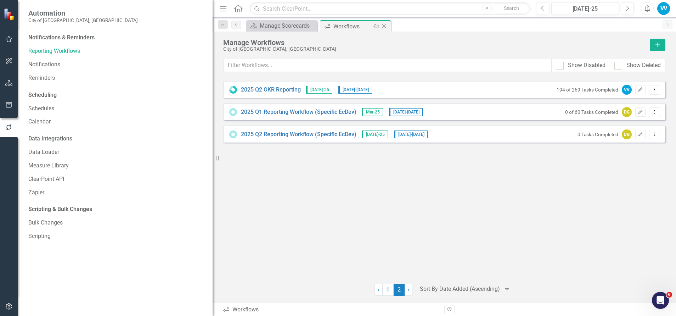
click at [384, 26] on icon at bounding box center [384, 26] width 4 height 4
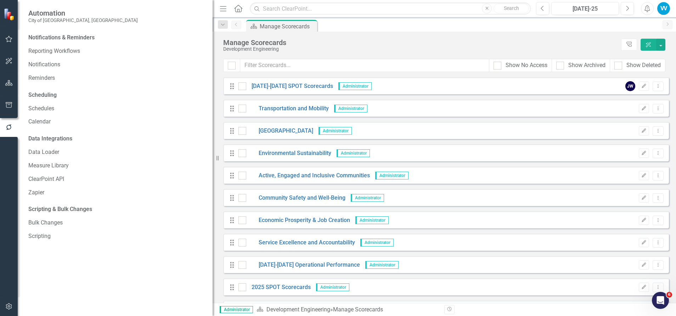
click at [11, 78] on button "button" at bounding box center [9, 83] width 16 height 15
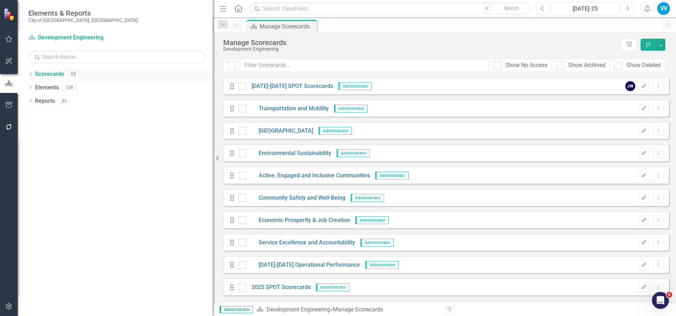
click at [34, 74] on div "Dropdown Scorecards 65" at bounding box center [120, 74] width 184 height 13
click at [29, 74] on icon "Dropdown" at bounding box center [30, 75] width 5 height 4
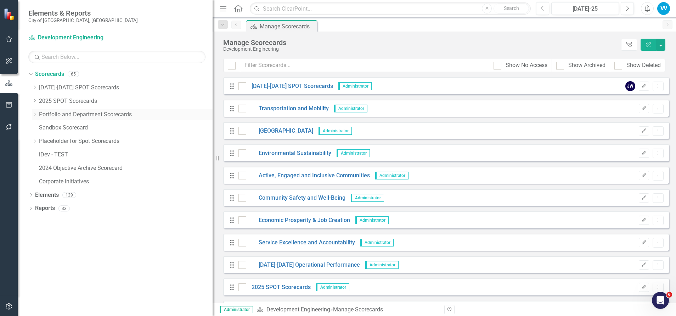
click at [38, 114] on div "Dropdown" at bounding box center [35, 114] width 7 height 6
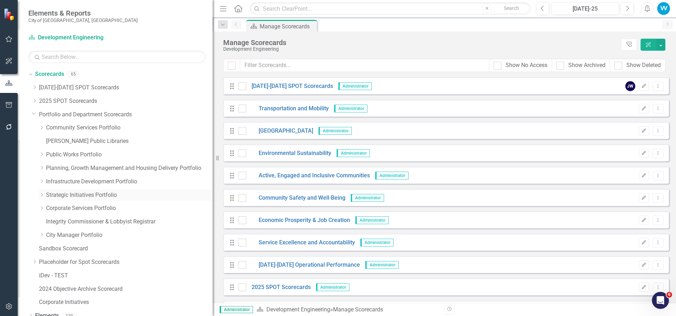
click at [41, 193] on icon "Dropdown" at bounding box center [41, 194] width 5 height 4
click at [85, 246] on link "Economic Development" at bounding box center [132, 248] width 159 height 8
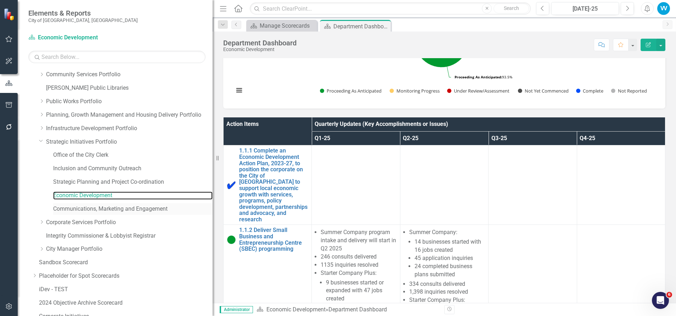
scroll to position [88, 0]
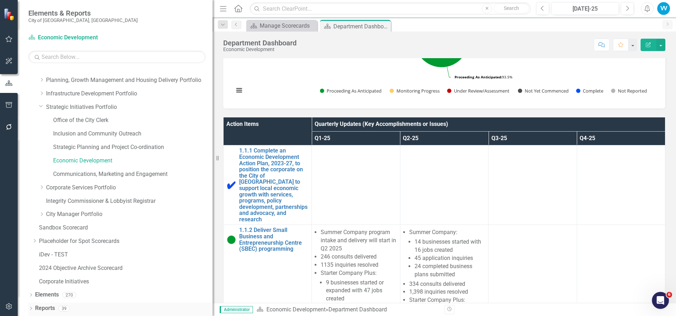
click at [38, 307] on link "Reports" at bounding box center [45, 308] width 20 height 8
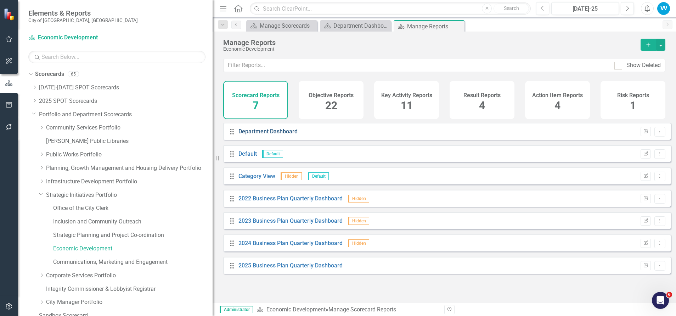
scroll to position [88, 0]
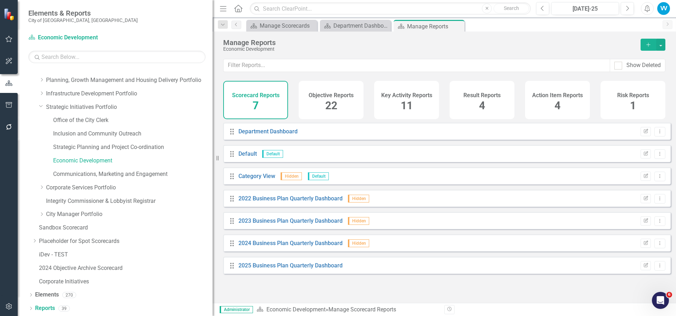
click at [565, 105] on div "Action Item Reports 4" at bounding box center [557, 100] width 65 height 38
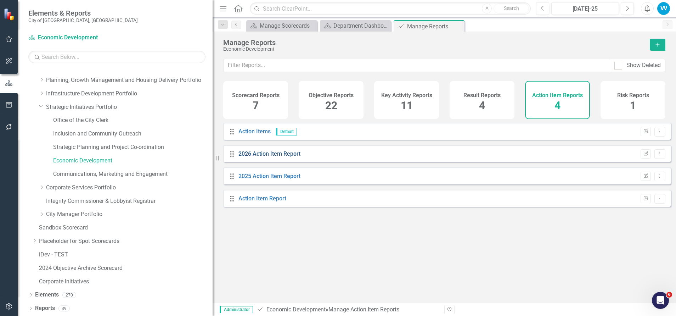
click at [269, 157] on link "2026 Action Item Report" at bounding box center [269, 153] width 62 height 7
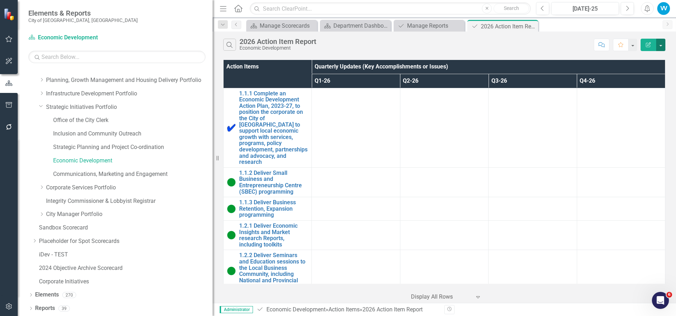
click at [662, 44] on button "button" at bounding box center [660, 45] width 9 height 12
click at [633, 60] on link "Edit Report Edit Report" at bounding box center [637, 57] width 56 height 13
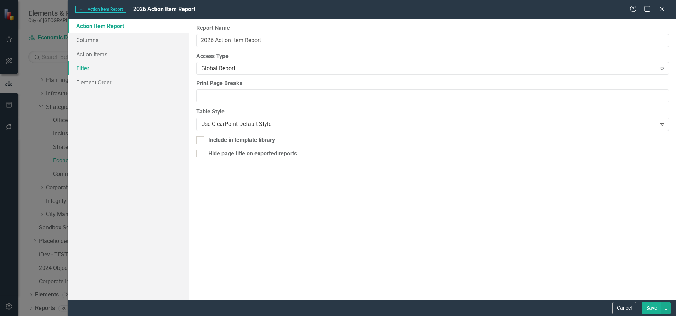
click at [88, 67] on link "Filter" at bounding box center [129, 68] width 122 height 14
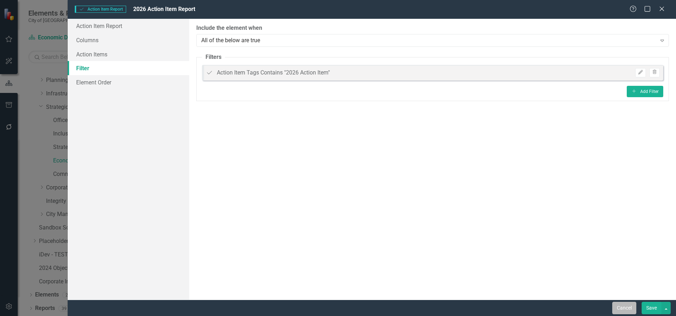
click at [622, 308] on button "Cancel" at bounding box center [624, 308] width 24 height 12
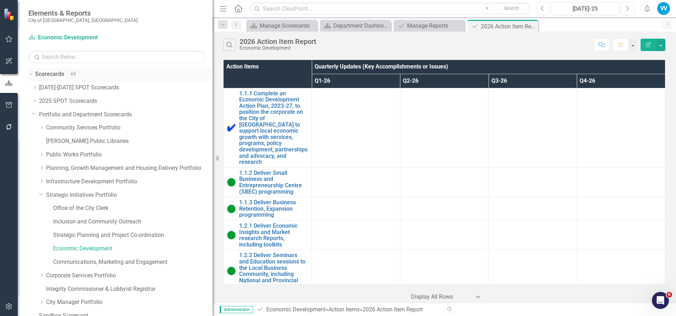
click at [48, 75] on link "Scorecards" at bounding box center [49, 74] width 29 height 8
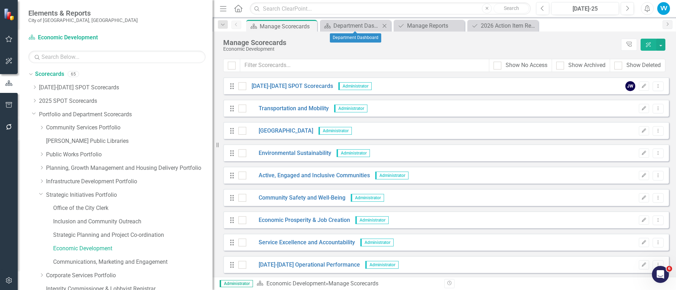
click at [387, 26] on icon "Close" at bounding box center [384, 26] width 7 height 6
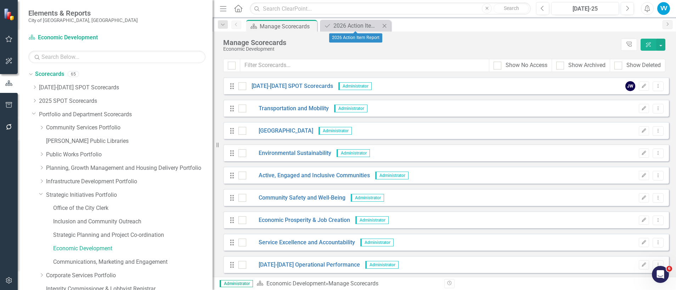
click at [384, 26] on icon at bounding box center [385, 26] width 4 height 4
click at [103, 244] on div "Economic Development" at bounding box center [132, 249] width 159 height 12
click at [94, 249] on link "Economic Development" at bounding box center [132, 248] width 159 height 8
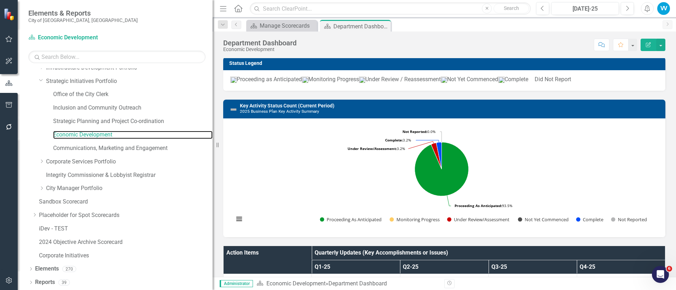
scroll to position [159, 0]
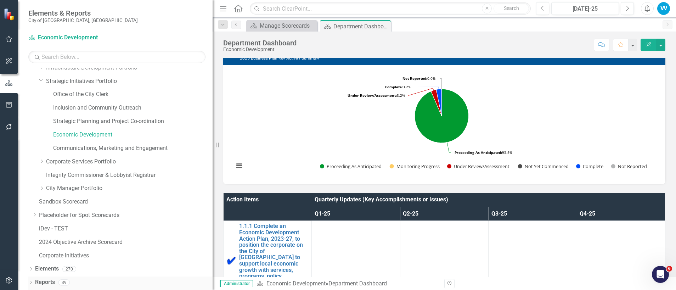
click at [45, 281] on link "Reports" at bounding box center [45, 282] width 20 height 8
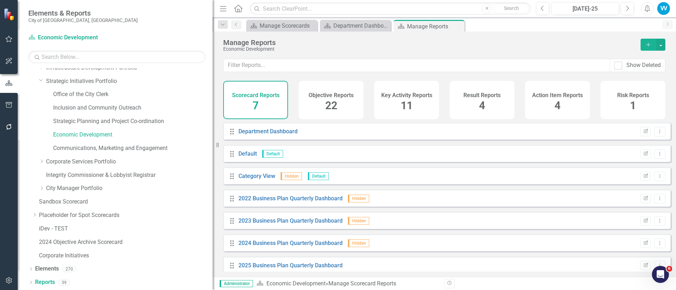
click at [558, 102] on span "4" at bounding box center [558, 105] width 6 height 12
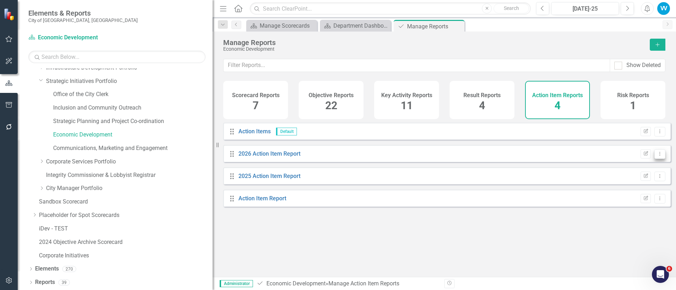
click at [655, 159] on button "Dropdown Menu" at bounding box center [659, 154] width 11 height 10
click at [633, 171] on link "Edit Report Edit Report" at bounding box center [630, 170] width 58 height 13
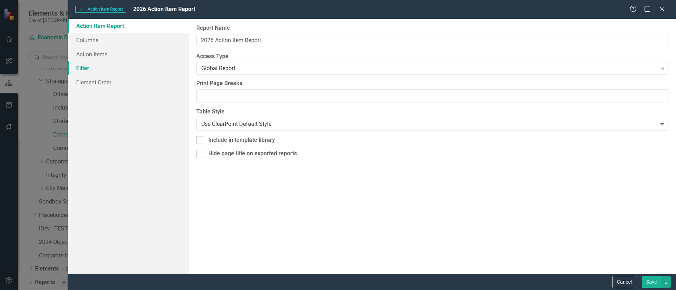
click at [85, 69] on link "Filter" at bounding box center [129, 68] width 122 height 14
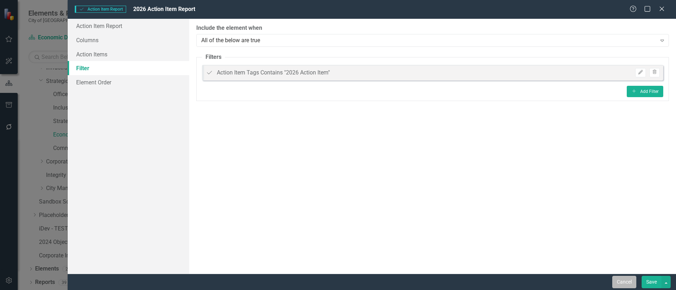
click at [629, 280] on button "Cancel" at bounding box center [624, 282] width 24 height 12
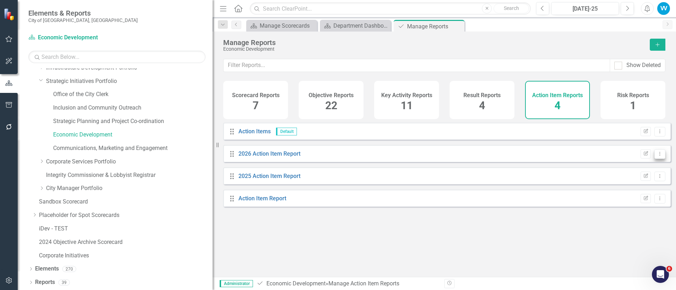
click at [657, 156] on icon "Dropdown Menu" at bounding box center [660, 153] width 6 height 5
click at [637, 197] on link "Copy Duplicate Report" at bounding box center [630, 197] width 58 height 13
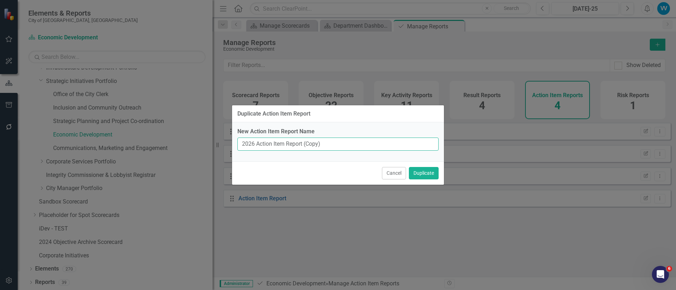
click at [254, 145] on input "2026 Action Item Report (Copy)" at bounding box center [337, 143] width 201 height 13
drag, startPoint x: 324, startPoint y: 146, endPoint x: 303, endPoint y: 143, distance: 20.7
click at [303, 143] on input "2027 Action Item Report (Copy)" at bounding box center [337, 143] width 201 height 13
type input "2027 Action Item Report"
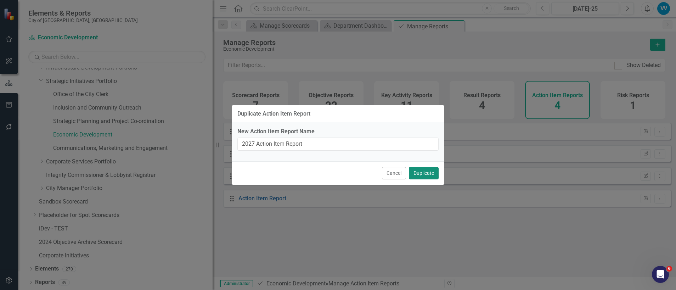
click at [418, 174] on button "Duplicate" at bounding box center [424, 173] width 30 height 12
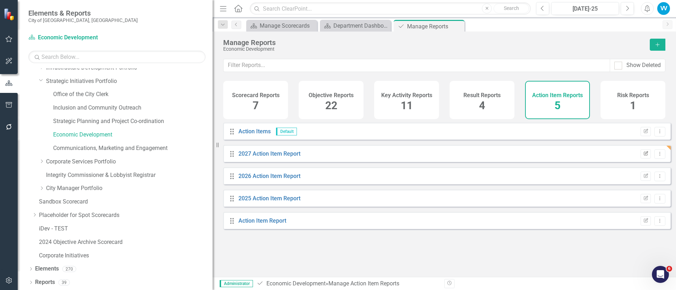
click at [644, 158] on button "Edit Report" at bounding box center [646, 153] width 10 height 9
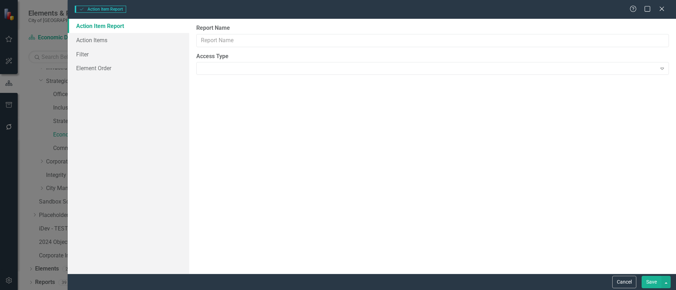
type input "2027 Action Item Report"
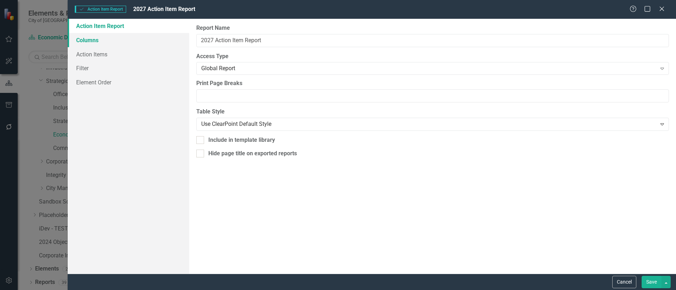
click at [86, 38] on link "Columns" at bounding box center [129, 40] width 122 height 14
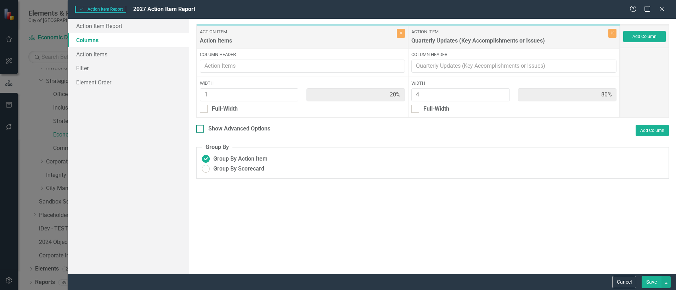
click at [197, 130] on div at bounding box center [200, 129] width 8 height 8
click at [197, 129] on input "Show Advanced Options" at bounding box center [198, 127] width 5 height 5
checkbox input "true"
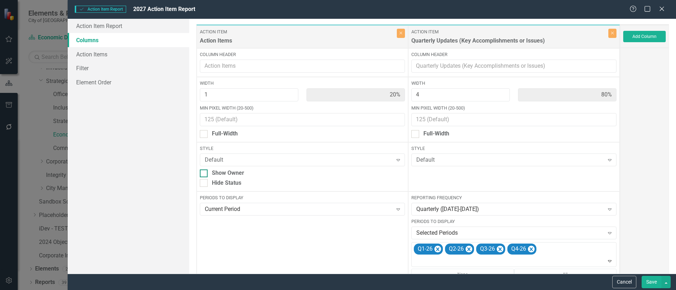
scroll to position [53, 0]
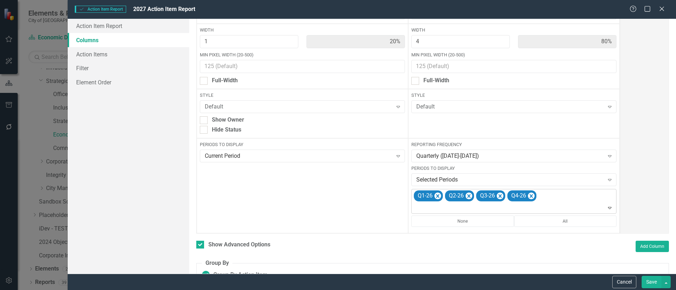
click at [606, 209] on icon "Expand" at bounding box center [609, 208] width 7 height 6
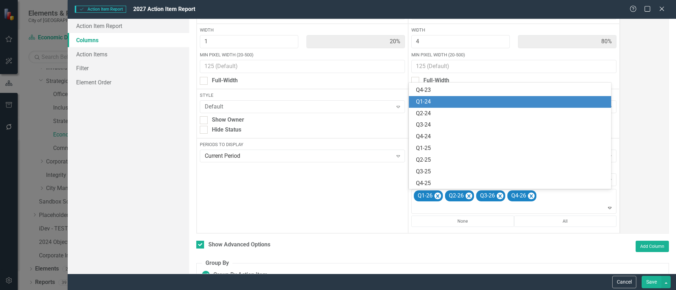
scroll to position [0, 0]
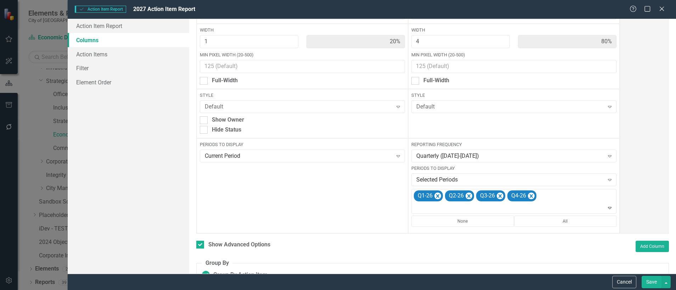
click at [641, 163] on div at bounding box center [644, 114] width 49 height 239
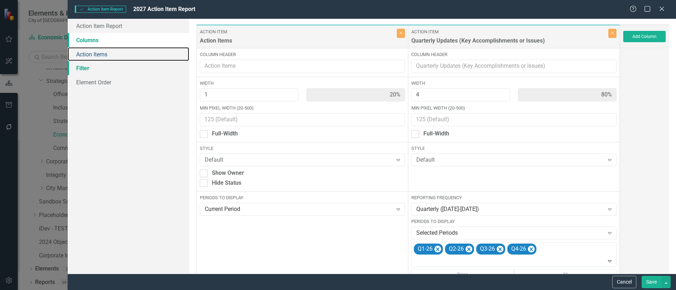
click at [87, 58] on link "Action Items" at bounding box center [129, 54] width 122 height 14
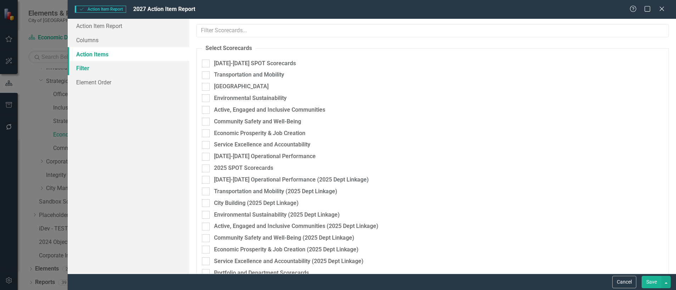
click at [83, 65] on link "Filter" at bounding box center [129, 68] width 122 height 14
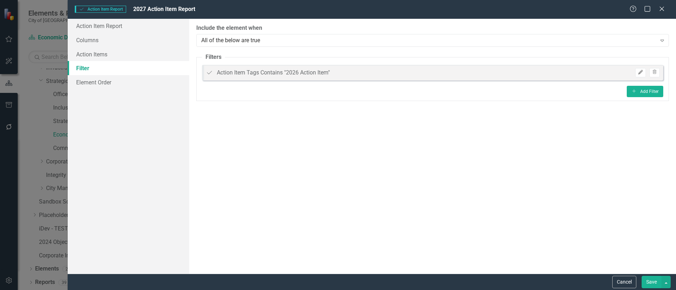
click at [641, 72] on icon "Edit" at bounding box center [640, 72] width 5 height 4
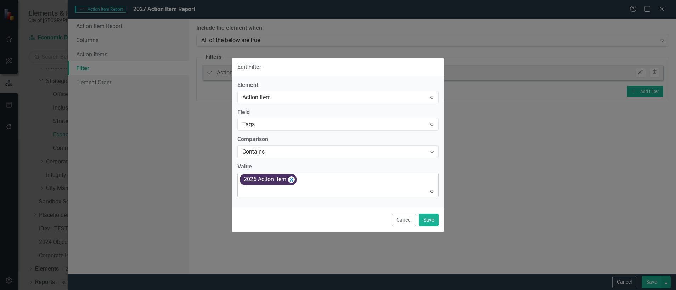
click at [431, 192] on icon at bounding box center [432, 192] width 4 height 2
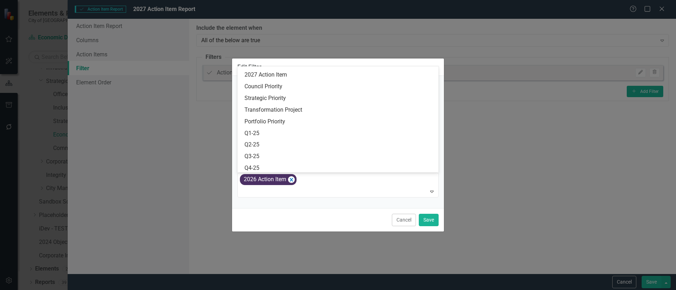
scroll to position [223, 0]
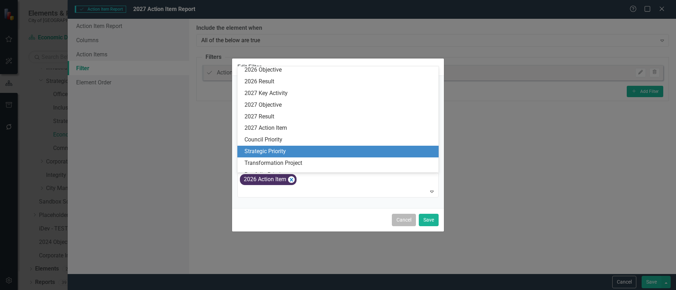
click at [407, 220] on button "Cancel" at bounding box center [404, 220] width 24 height 12
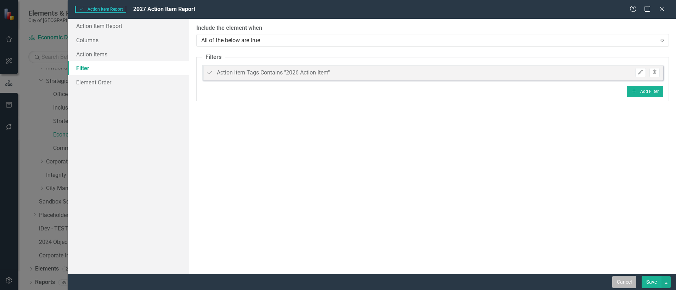
click at [624, 278] on button "Cancel" at bounding box center [624, 282] width 24 height 12
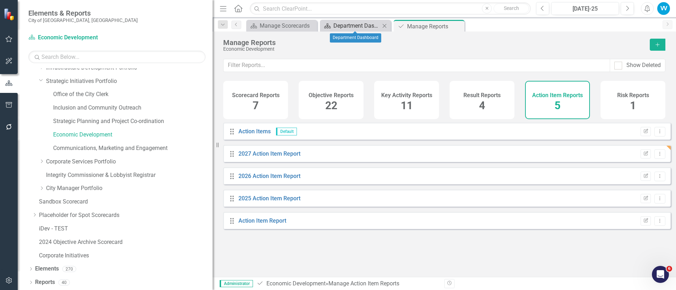
click at [343, 26] on div "Department Dashboard" at bounding box center [356, 25] width 47 height 9
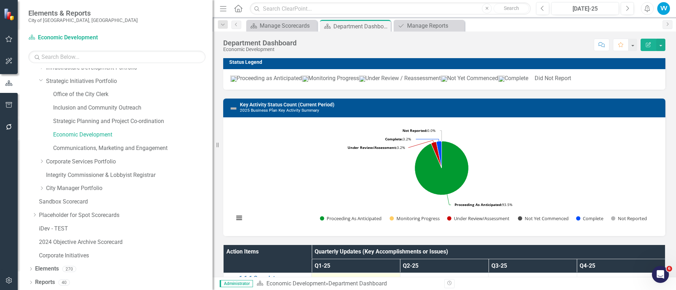
scroll to position [266, 0]
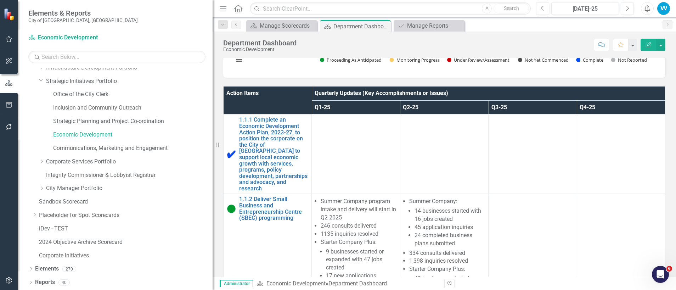
click at [295, 99] on th "Action Items" at bounding box center [268, 100] width 88 height 28
click at [295, 99] on th "Action Items Sort Ascending" at bounding box center [268, 100] width 88 height 28
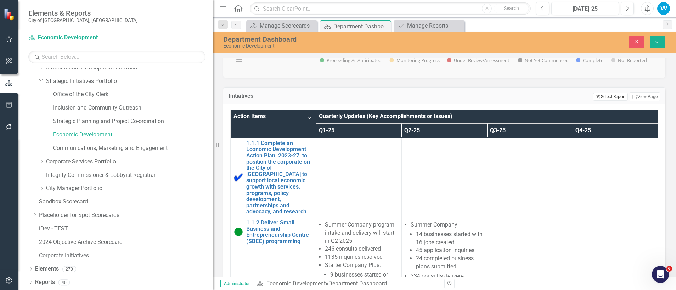
click at [608, 101] on button "Edit Report Select Report" at bounding box center [610, 97] width 34 height 8
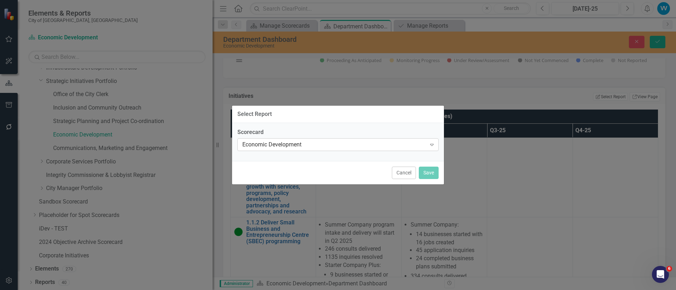
click at [288, 146] on div "Economic Development" at bounding box center [334, 144] width 184 height 8
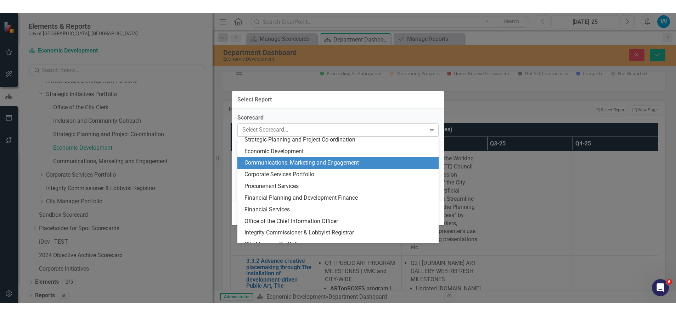
scroll to position [500, 0]
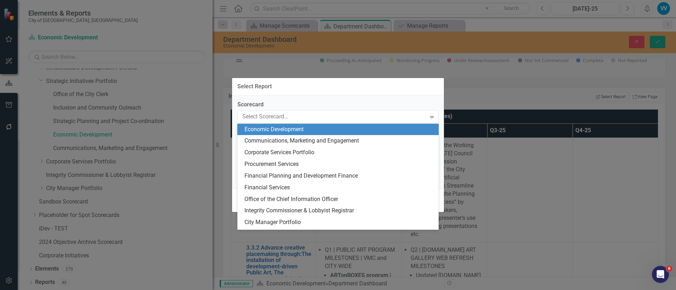
click at [281, 131] on div "Economic Development" at bounding box center [339, 129] width 190 height 8
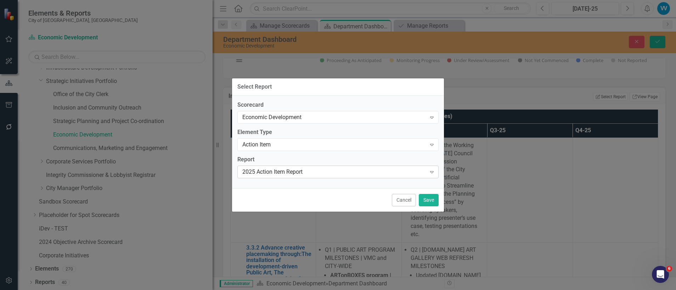
click at [426, 174] on div "Expand" at bounding box center [432, 171] width 13 height 11
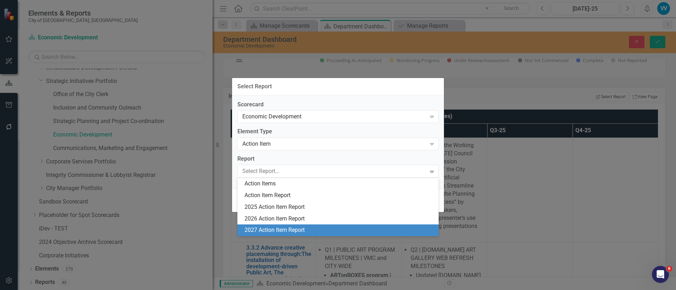
click at [466, 90] on div "Select Report Scorecard Economic Development Expand Element Type Action Item Ex…" at bounding box center [338, 145] width 676 height 290
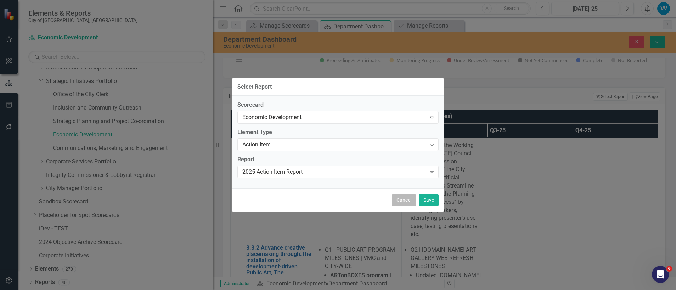
click at [406, 196] on button "Cancel" at bounding box center [404, 200] width 24 height 12
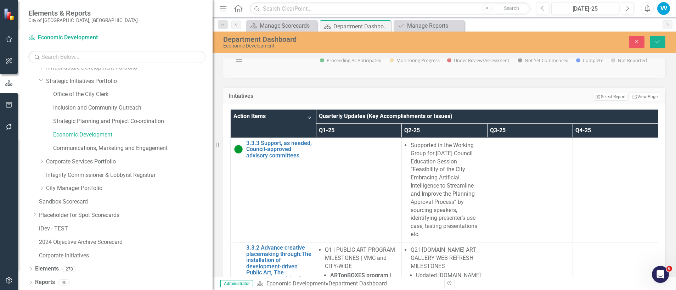
scroll to position [88, 0]
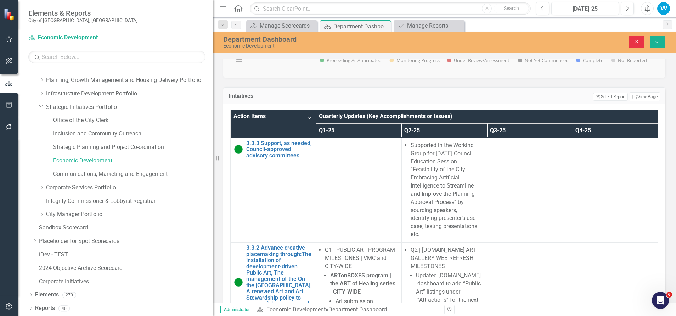
click at [634, 36] on button "Close" at bounding box center [637, 42] width 16 height 12
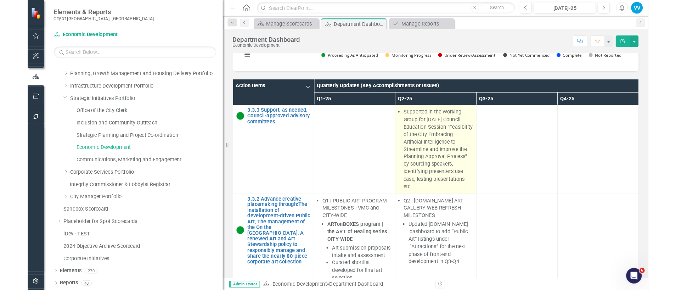
scroll to position [114, 0]
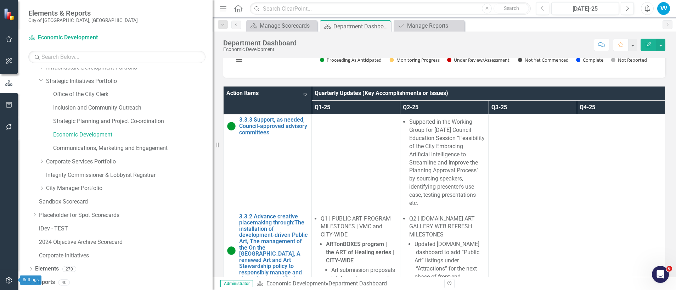
click at [7, 277] on button "button" at bounding box center [9, 280] width 16 height 15
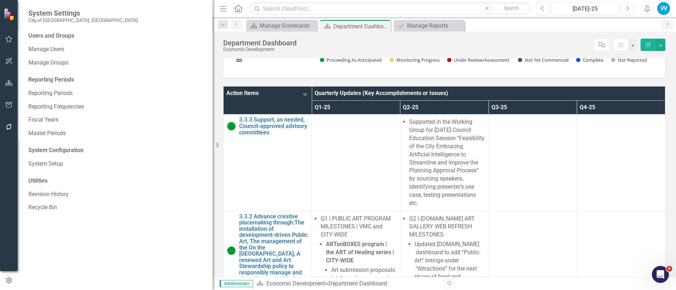
click at [60, 79] on div "Reporting Periods" at bounding box center [116, 80] width 177 height 8
click at [55, 95] on link "Reporting Periods" at bounding box center [116, 93] width 177 height 8
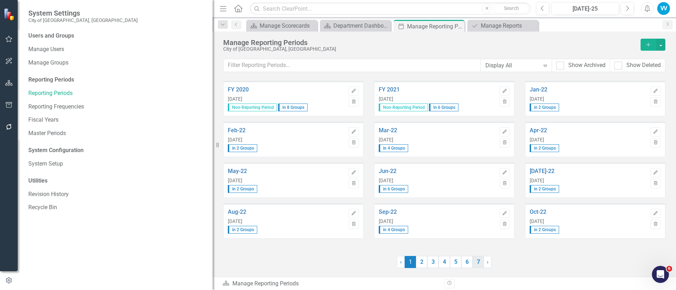
click at [479, 264] on link "7" at bounding box center [478, 262] width 11 height 12
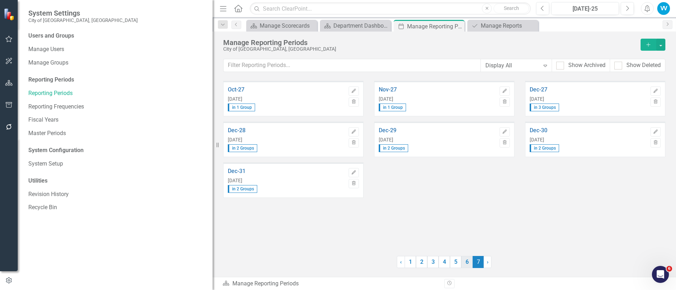
click at [467, 261] on link "6" at bounding box center [466, 262] width 11 height 12
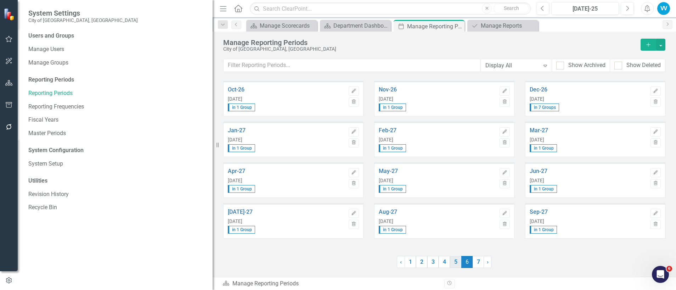
click at [460, 262] on link "5" at bounding box center [455, 262] width 11 height 12
click at [448, 262] on link "4" at bounding box center [444, 262] width 11 height 12
click at [432, 262] on link "3" at bounding box center [432, 262] width 11 height 12
click at [423, 263] on link "2" at bounding box center [421, 262] width 11 height 12
click at [412, 264] on link "1" at bounding box center [410, 262] width 11 height 12
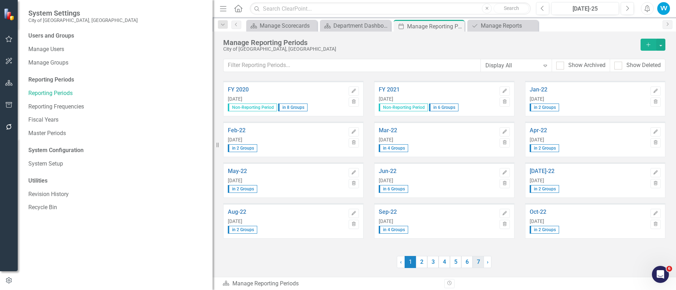
click at [475, 263] on link "7" at bounding box center [478, 262] width 11 height 12
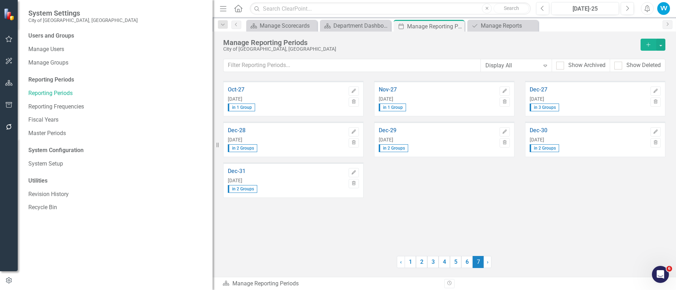
click at [650, 46] on icon "Add" at bounding box center [648, 44] width 6 height 5
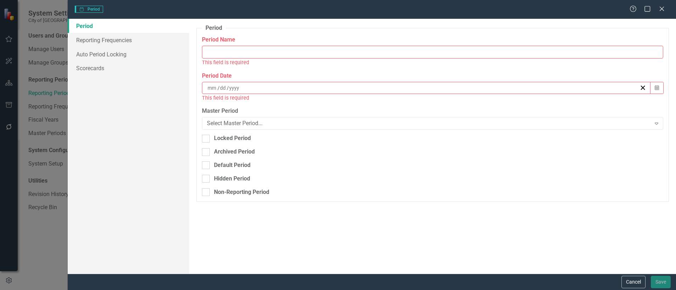
drag, startPoint x: 221, startPoint y: 53, endPoint x: 227, endPoint y: 54, distance: 6.8
click at [221, 53] on input "Period Name" at bounding box center [432, 52] width 461 height 13
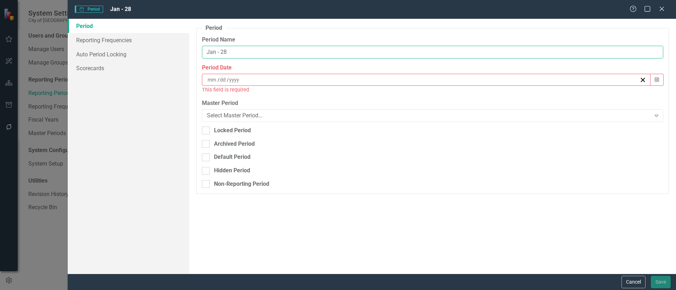
type input "Jan - 28"
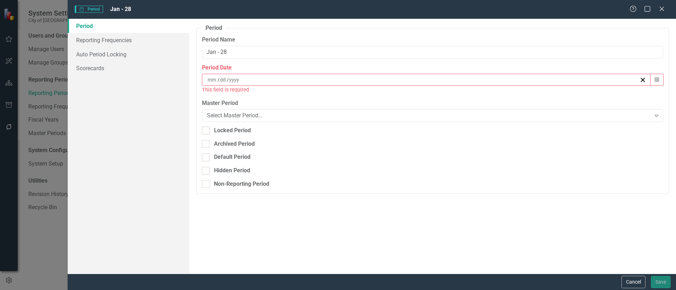
click at [213, 81] on input at bounding box center [212, 79] width 10 height 7
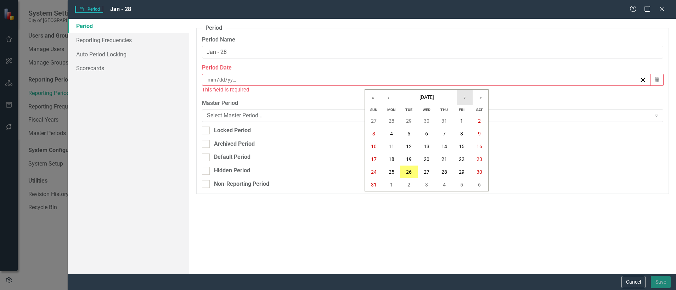
click at [467, 98] on button "›" at bounding box center [465, 98] width 16 height 16
click at [482, 96] on button "»" at bounding box center [481, 98] width 16 height 16
click at [467, 95] on button "›" at bounding box center [465, 98] width 16 height 16
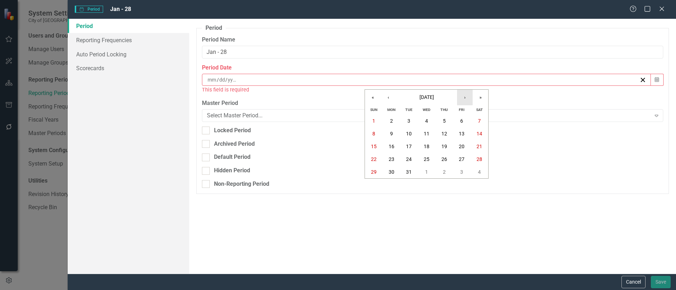
click at [467, 95] on button "›" at bounding box center [465, 98] width 16 height 16
click at [388, 95] on button "‹" at bounding box center [389, 98] width 16 height 16
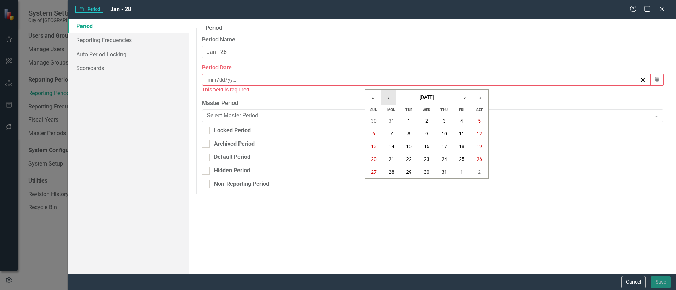
click at [388, 95] on button "‹" at bounding box center [389, 98] width 16 height 16
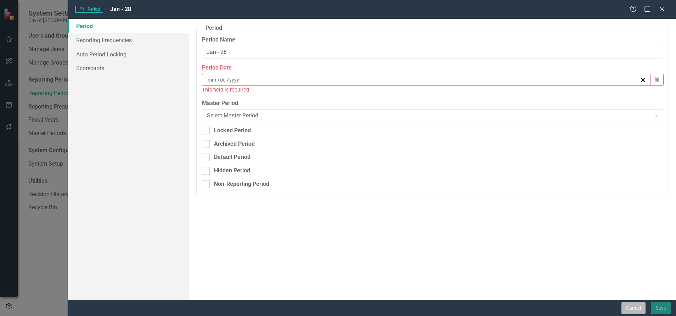
click at [631, 302] on button "Cancel" at bounding box center [633, 308] width 24 height 12
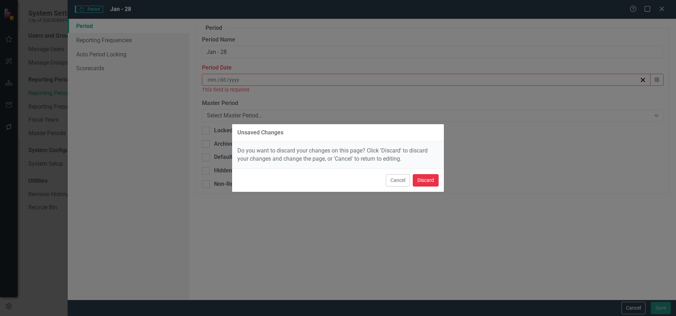
click at [416, 178] on button "Discard" at bounding box center [426, 180] width 26 height 12
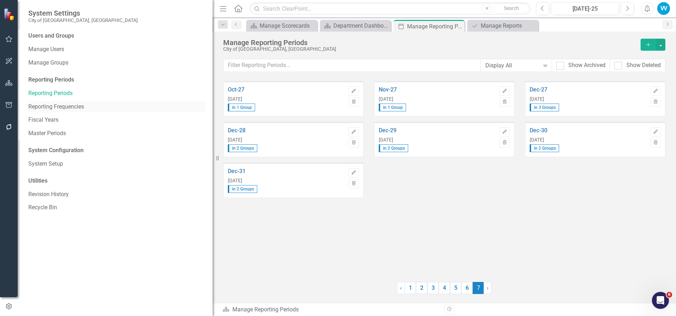
drag, startPoint x: 59, startPoint y: 108, endPoint x: 63, endPoint y: 108, distance: 3.9
click at [59, 108] on link "Reporting Frequencies" at bounding box center [116, 107] width 177 height 8
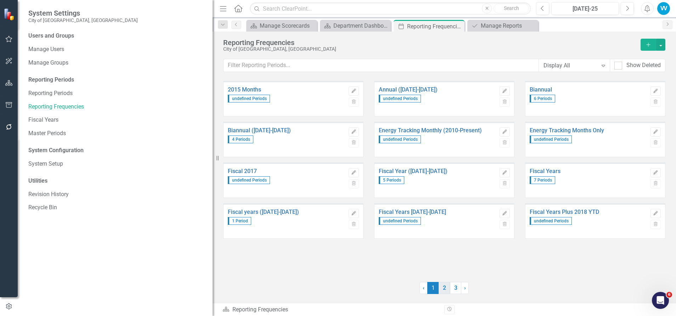
click at [446, 289] on link "2" at bounding box center [444, 288] width 11 height 12
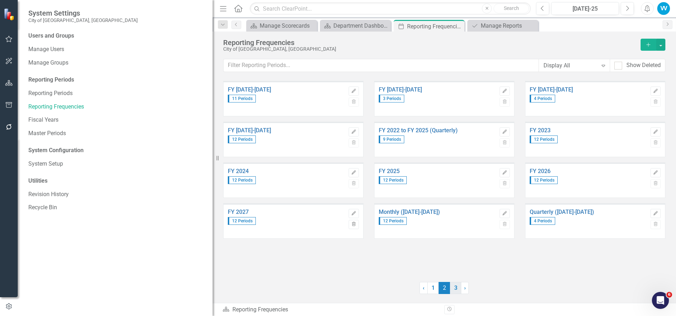
click at [454, 288] on link "3" at bounding box center [455, 288] width 11 height 12
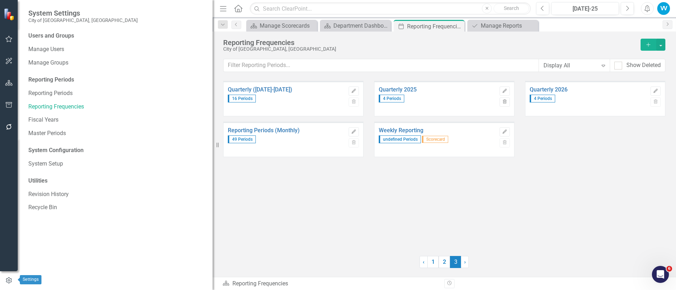
click at [11, 282] on icon "button" at bounding box center [9, 280] width 6 height 6
click at [68, 108] on link "Reporting Frequencies" at bounding box center [116, 107] width 177 height 8
click at [649, 46] on icon "Add" at bounding box center [648, 44] width 6 height 5
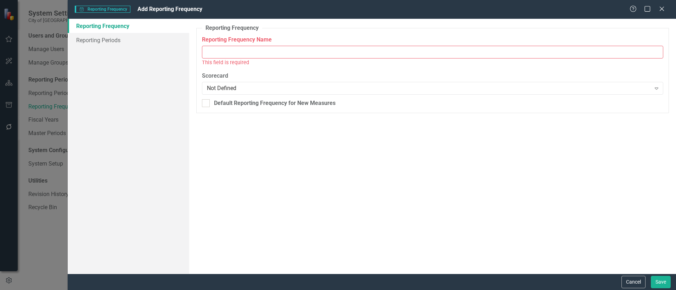
click at [233, 45] on div "Reporting Frequency Name This field is required" at bounding box center [432, 51] width 461 height 31
click at [230, 54] on input "Reporting Frequency Name" at bounding box center [432, 52] width 461 height 13
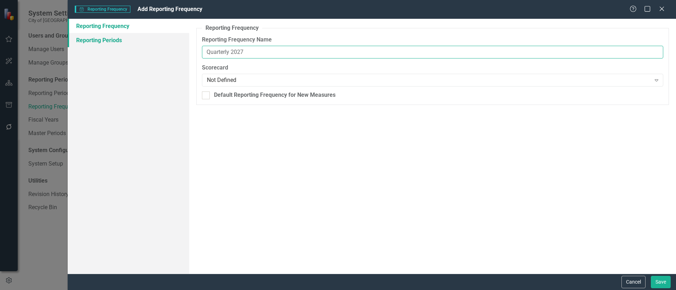
type input "Quarterly 2027"
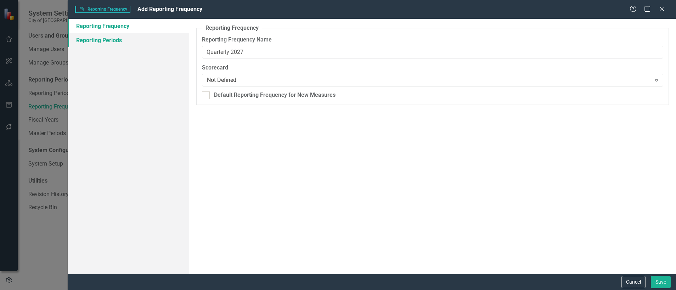
click at [108, 38] on link "Reporting Periods" at bounding box center [129, 40] width 122 height 14
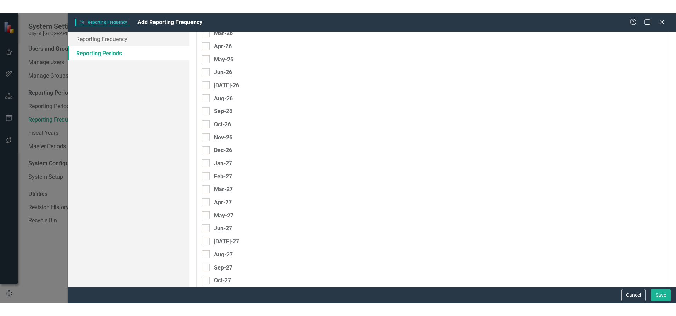
scroll to position [813, 0]
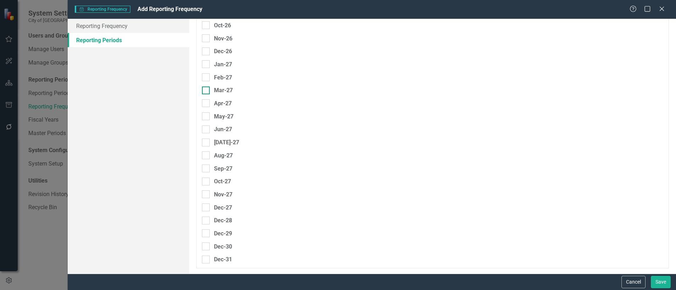
click at [206, 90] on input "Mar-27" at bounding box center [204, 88] width 5 height 5
checkbox input "true"
click at [205, 129] on input "Jun-27" at bounding box center [204, 127] width 5 height 5
checkbox input "true"
click at [204, 181] on input "Oct-27" at bounding box center [204, 180] width 5 height 5
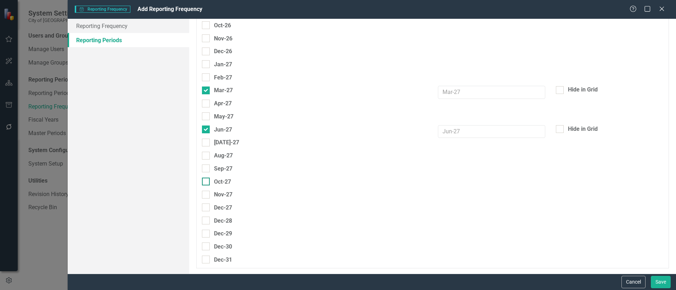
checkbox input "true"
click at [207, 224] on div at bounding box center [206, 220] width 8 height 8
click at [207, 221] on input "Dec-28" at bounding box center [204, 218] width 5 height 5
checkbox input "true"
click at [204, 130] on div at bounding box center [206, 129] width 8 height 8
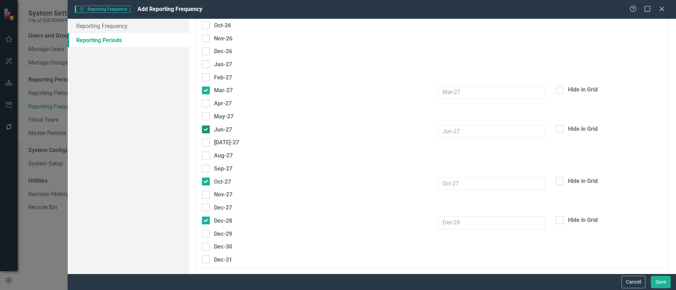
click at [204, 130] on input "Jun-27" at bounding box center [204, 127] width 5 height 5
checkbox input "false"
click at [204, 142] on input "Jul-27" at bounding box center [204, 141] width 5 height 5
checkbox input "true"
click at [207, 129] on input "Jun-27" at bounding box center [204, 127] width 5 height 5
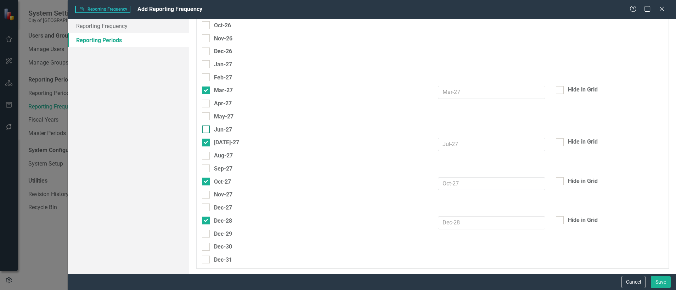
checkbox input "true"
click at [207, 141] on div at bounding box center [206, 143] width 8 height 8
click at [207, 141] on input "Jul-27" at bounding box center [204, 141] width 5 height 5
checkbox input "false"
click at [636, 278] on button "Cancel" at bounding box center [633, 282] width 24 height 12
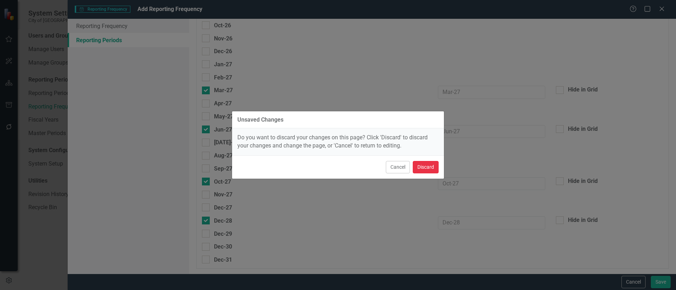
click at [436, 165] on button "Discard" at bounding box center [426, 167] width 26 height 12
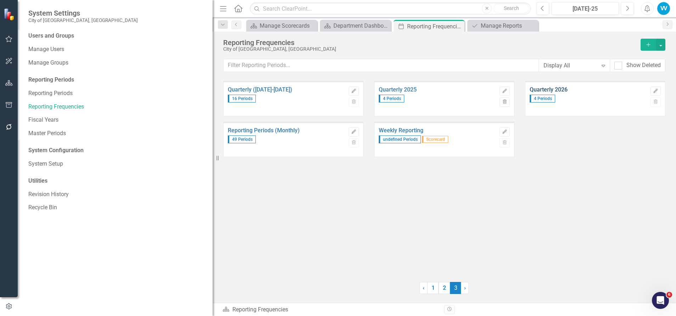
click at [555, 89] on link "Quarterly 2026" at bounding box center [588, 89] width 117 height 6
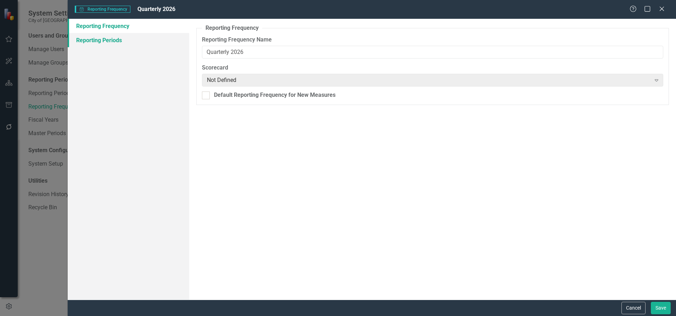
click at [117, 43] on link "Reporting Periods" at bounding box center [129, 40] width 122 height 14
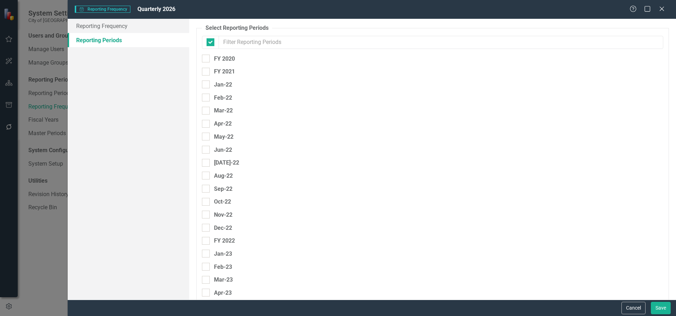
checkbox input "false"
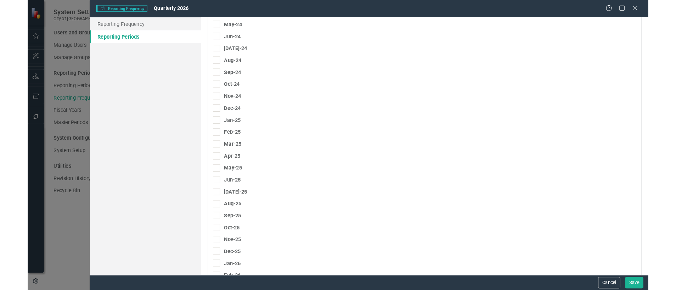
scroll to position [425, 0]
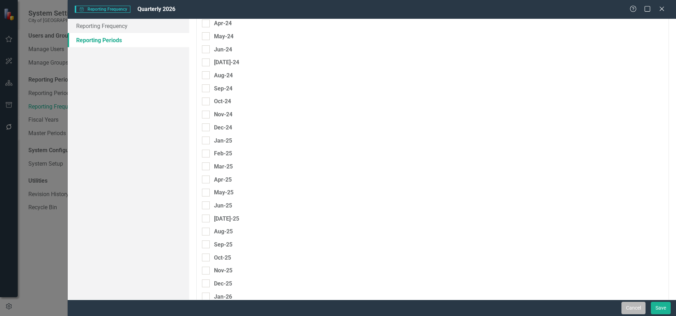
drag, startPoint x: 633, startPoint y: 308, endPoint x: 440, endPoint y: 101, distance: 282.5
click at [633, 308] on button "Cancel" at bounding box center [633, 308] width 24 height 12
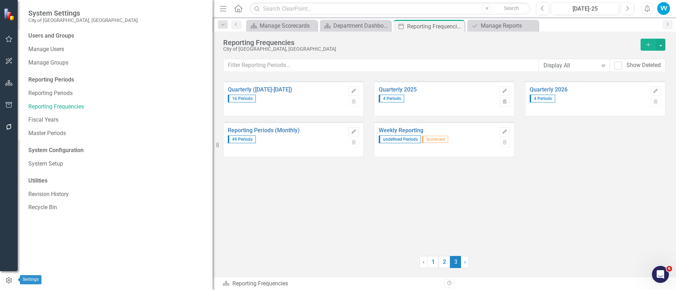
click at [10, 281] on icon "button" at bounding box center [9, 280] width 8 height 6
click at [38, 106] on link "Reporting Frequencies" at bounding box center [116, 107] width 177 height 8
click at [649, 46] on icon "Add" at bounding box center [648, 44] width 6 height 5
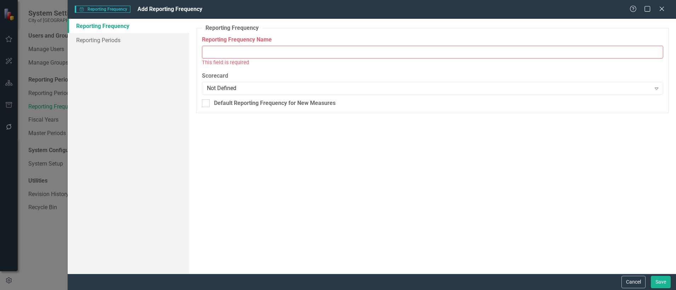
click at [234, 55] on input "Reporting Frequency Name" at bounding box center [432, 52] width 461 height 13
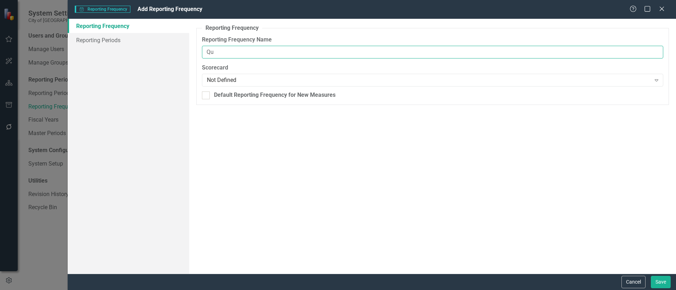
type input "Quarterly 2027"
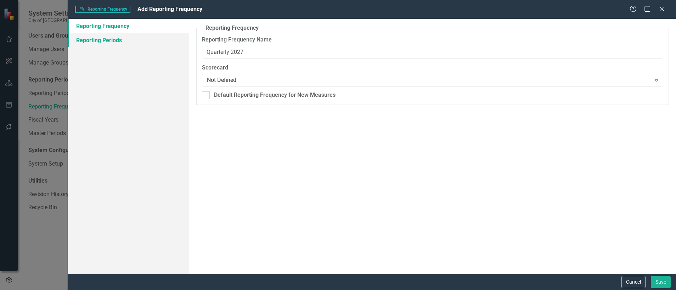
click at [115, 41] on link "Reporting Periods" at bounding box center [129, 40] width 122 height 14
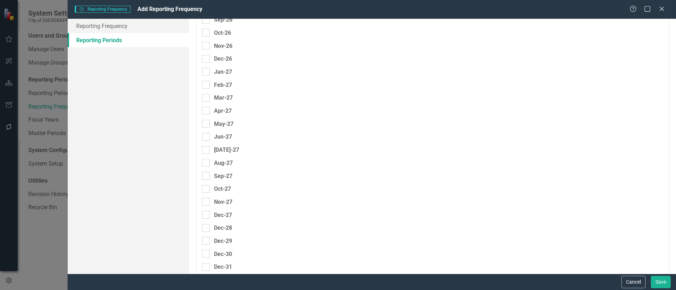
scroll to position [813, 0]
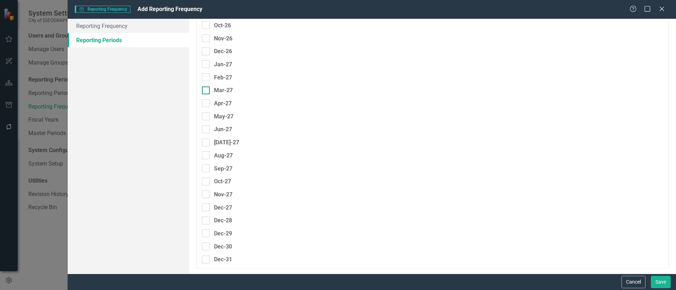
click at [206, 91] on div at bounding box center [206, 90] width 8 height 8
click at [206, 91] on input "Mar-27" at bounding box center [204, 88] width 5 height 5
checkbox input "true"
click at [206, 125] on input "Jun-27" at bounding box center [204, 127] width 5 height 5
checkbox input "true"
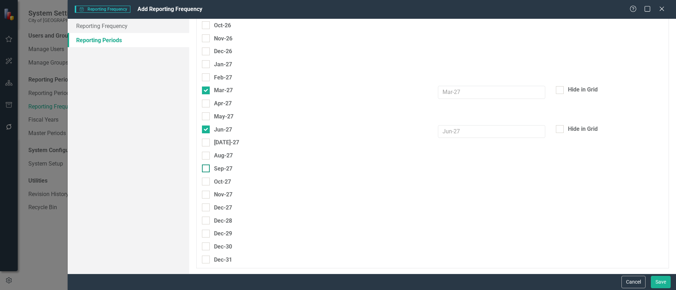
click at [204, 168] on input "Sep-27" at bounding box center [204, 166] width 5 height 5
checkbox input "true"
click at [210, 207] on div "Dec-27" at bounding box center [217, 207] width 30 height 9
click at [207, 207] on input "Dec-27" at bounding box center [204, 205] width 5 height 5
checkbox input "true"
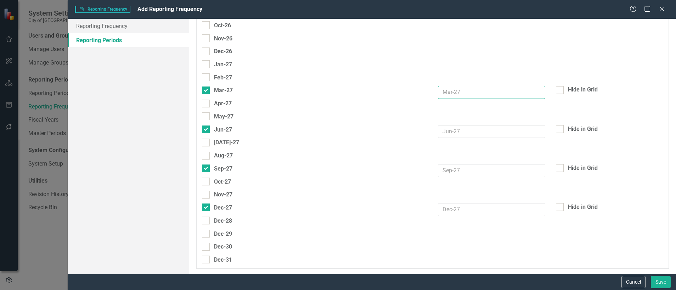
drag, startPoint x: 461, startPoint y: 93, endPoint x: 427, endPoint y: 91, distance: 34.4
click at [426, 92] on div "Mar-27 Hide in Grid" at bounding box center [433, 92] width 472 height 13
type input "Q1-27"
click at [446, 135] on input "text" at bounding box center [491, 131] width 107 height 13
click at [443, 127] on input "q2-27" at bounding box center [491, 131] width 107 height 13
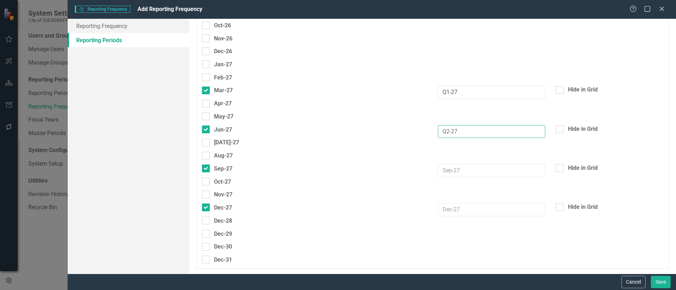
type input "Q2-27"
click at [449, 170] on input "text" at bounding box center [491, 170] width 107 height 13
type input "Q3-27"
click at [453, 208] on input "text" at bounding box center [491, 209] width 107 height 13
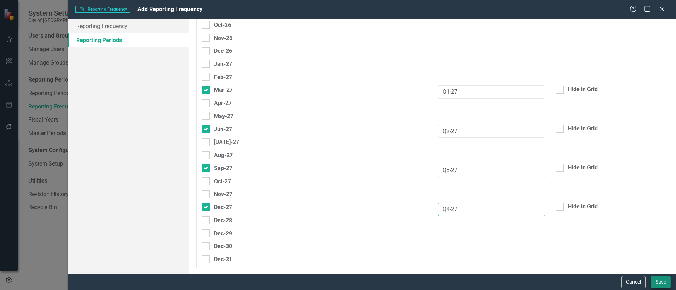
type input "Q4-27"
click at [669, 282] on button "Save" at bounding box center [661, 282] width 20 height 12
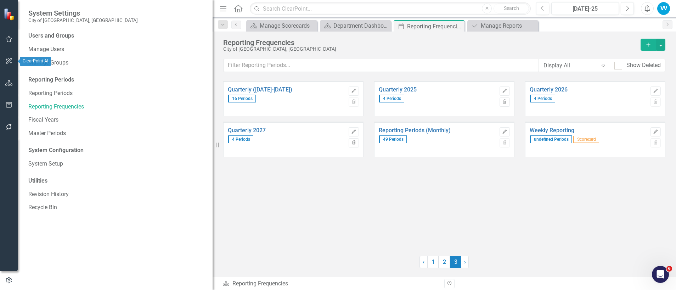
click at [12, 82] on icon "button" at bounding box center [8, 83] width 7 height 6
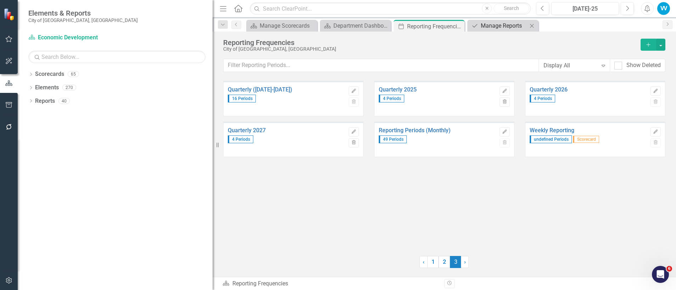
click at [497, 25] on div "Manage Reports" at bounding box center [504, 25] width 47 height 9
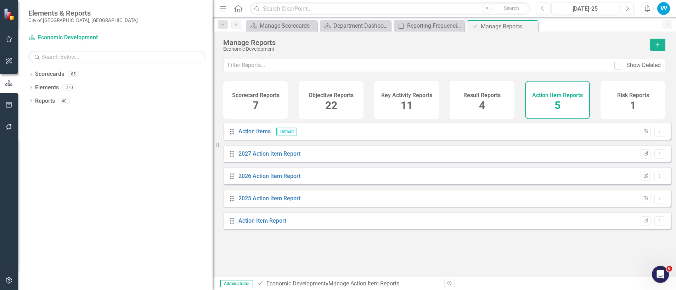
click at [643, 156] on icon "Edit Report" at bounding box center [645, 154] width 5 height 4
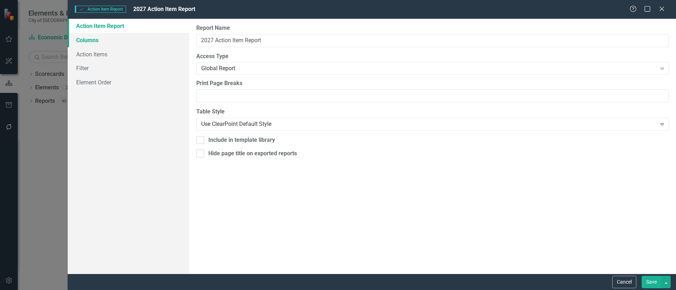
click at [88, 39] on link "Columns" at bounding box center [129, 40] width 122 height 14
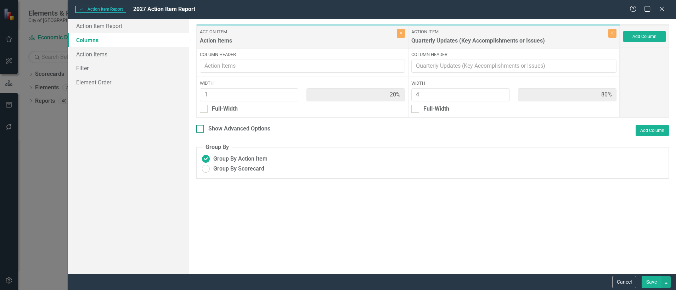
click at [200, 127] on input "Show Advanced Options" at bounding box center [198, 127] width 5 height 5
checkbox input "true"
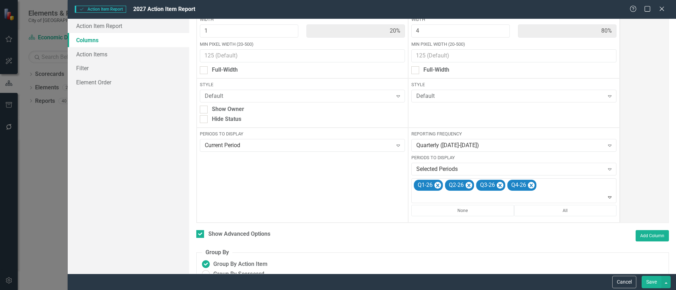
scroll to position [79, 0]
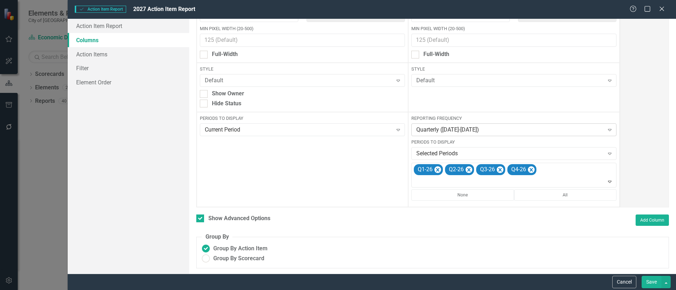
click at [486, 126] on div "Quarterly (2022-2026)" at bounding box center [509, 130] width 187 height 8
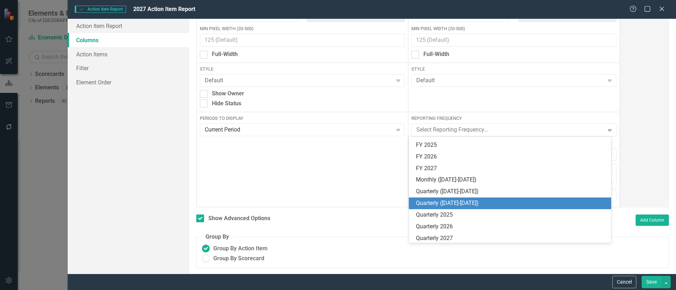
scroll to position [254, 0]
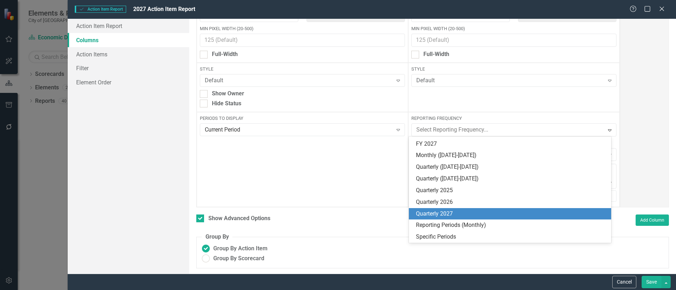
click at [448, 212] on div "Quarterly 2027" at bounding box center [511, 214] width 191 height 8
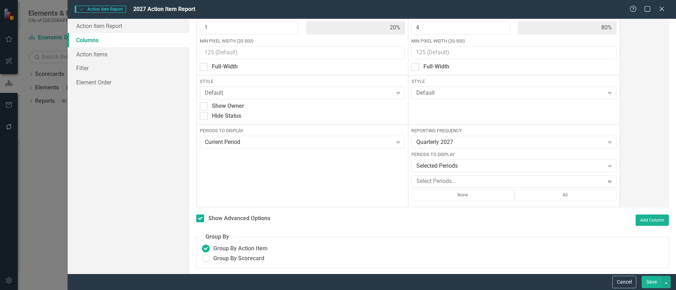
scroll to position [67, 0]
click at [452, 165] on div "Selected Periods" at bounding box center [509, 166] width 187 height 8
click at [424, 177] on div at bounding box center [508, 181] width 190 height 10
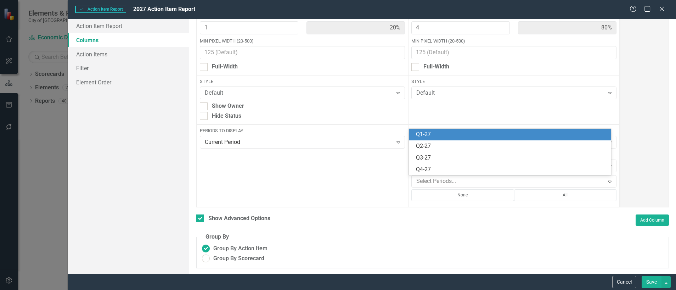
click at [419, 133] on div "Q1-27" at bounding box center [511, 134] width 191 height 8
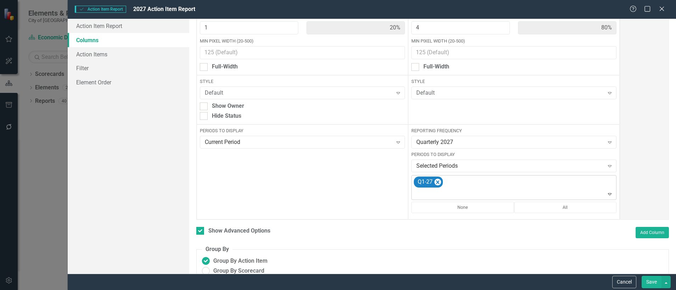
click at [449, 184] on div "Q1-27" at bounding box center [514, 187] width 203 height 24
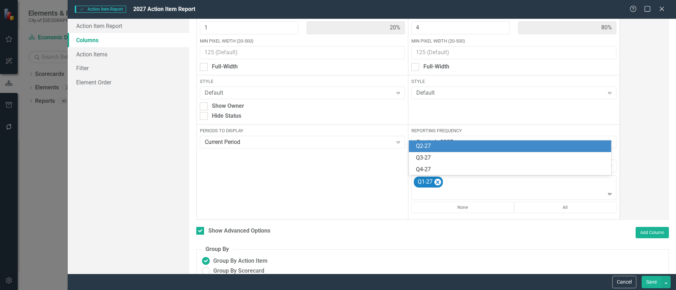
click at [421, 142] on div "Q2-27" at bounding box center [511, 146] width 191 height 8
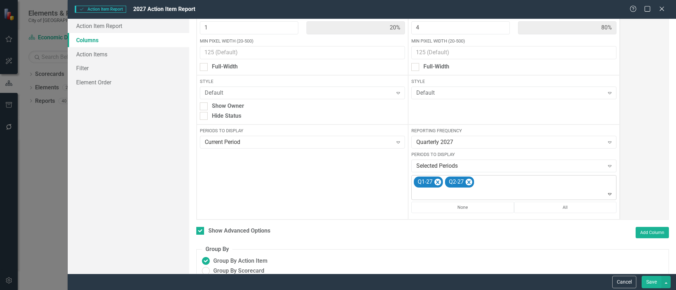
click at [494, 181] on div "Q1-27 Q2-27" at bounding box center [514, 187] width 203 height 24
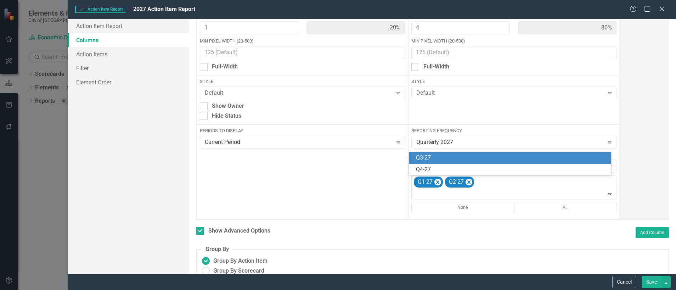
click at [424, 158] on div "Q3-27" at bounding box center [511, 158] width 191 height 8
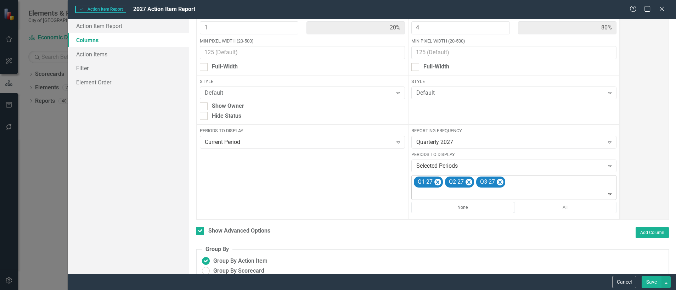
click at [517, 182] on div "Q1-27 Q2-27 Q3-27" at bounding box center [514, 187] width 203 height 24
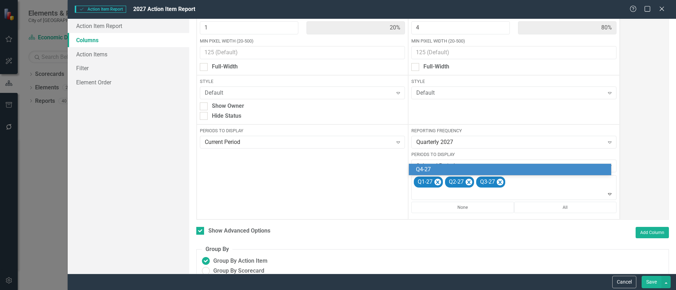
click at [422, 167] on div "Q4-27" at bounding box center [511, 169] width 191 height 8
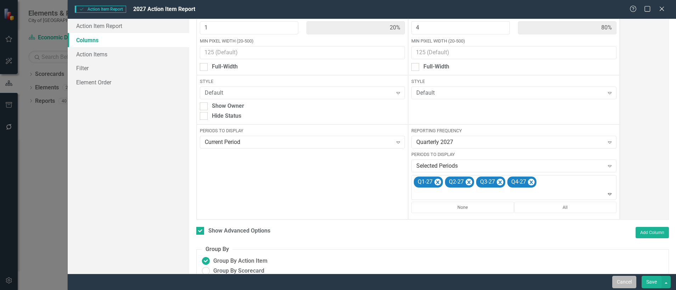
click at [625, 280] on button "Cancel" at bounding box center [624, 282] width 24 height 12
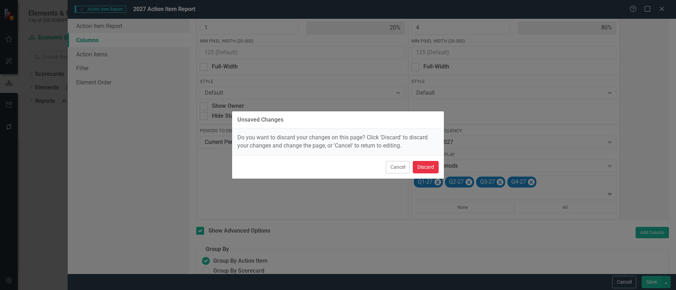
click at [428, 165] on button "Discard" at bounding box center [426, 167] width 26 height 12
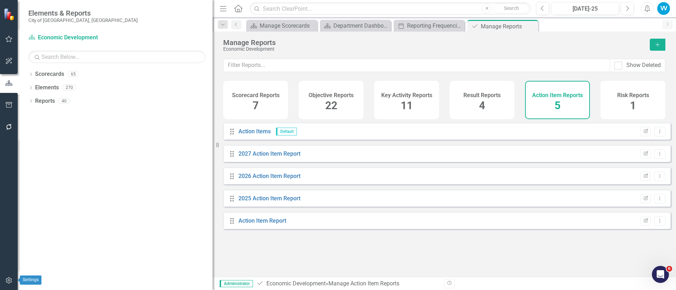
click at [11, 279] on icon "button" at bounding box center [8, 280] width 7 height 6
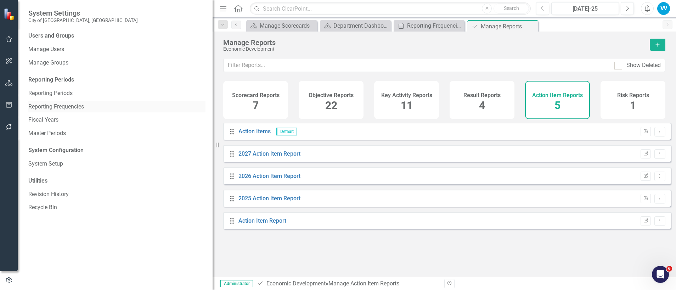
click at [63, 108] on link "Reporting Frequencies" at bounding box center [116, 107] width 177 height 8
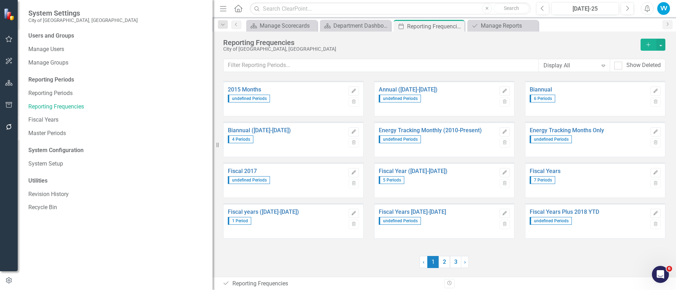
click at [650, 45] on icon "Add" at bounding box center [648, 44] width 6 height 5
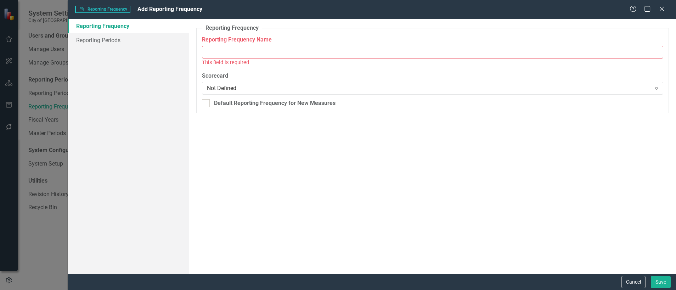
click at [240, 54] on input "Reporting Frequency Name" at bounding box center [432, 52] width 461 height 13
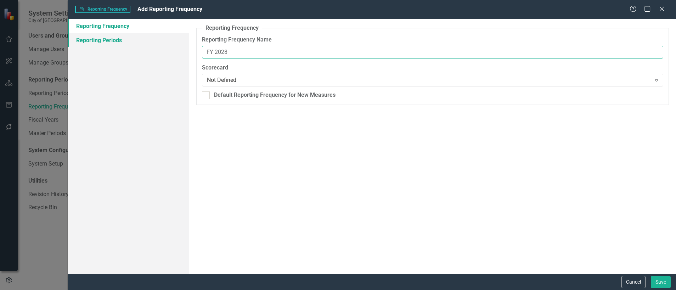
type input "FY 2028"
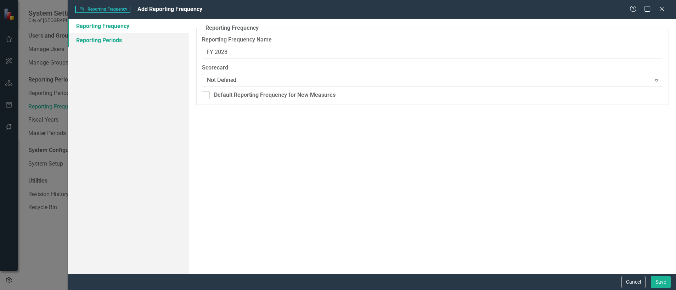
click at [123, 43] on link "Reporting Periods" at bounding box center [129, 40] width 122 height 14
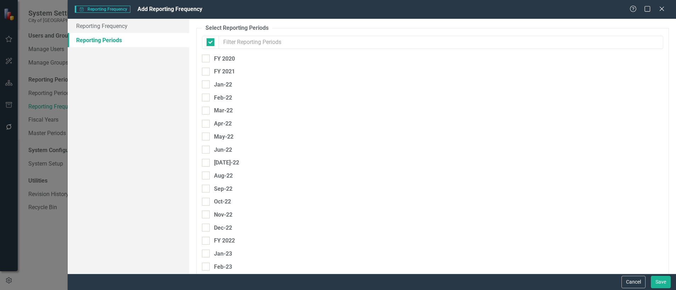
checkbox input "false"
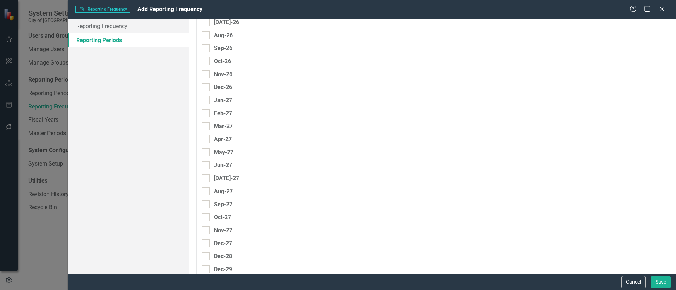
scroll to position [813, 0]
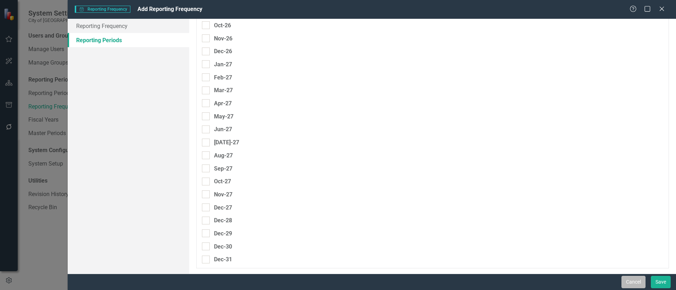
click at [631, 280] on button "Cancel" at bounding box center [633, 282] width 24 height 12
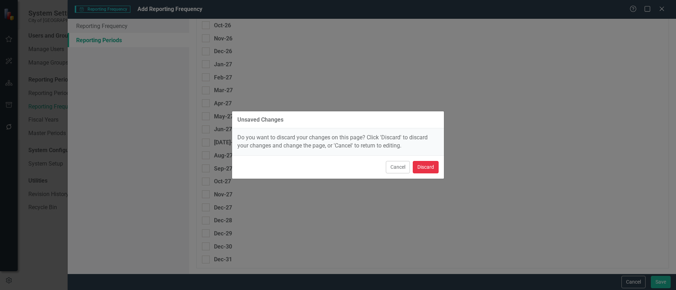
click at [427, 164] on button "Discard" at bounding box center [426, 167] width 26 height 12
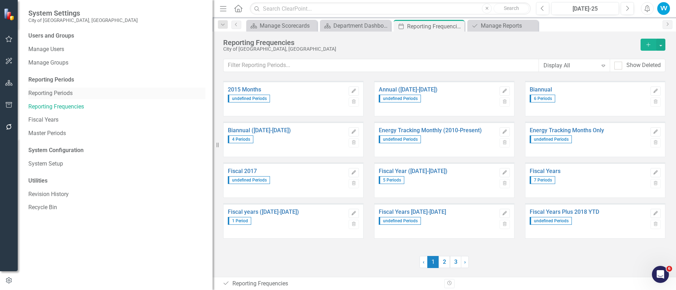
drag, startPoint x: 47, startPoint y: 93, endPoint x: 54, endPoint y: 90, distance: 6.8
click at [47, 93] on link "Reporting Periods" at bounding box center [116, 93] width 177 height 8
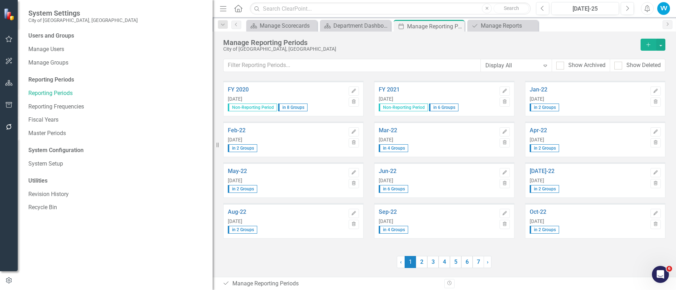
click at [647, 42] on icon "Add" at bounding box center [648, 44] width 6 height 5
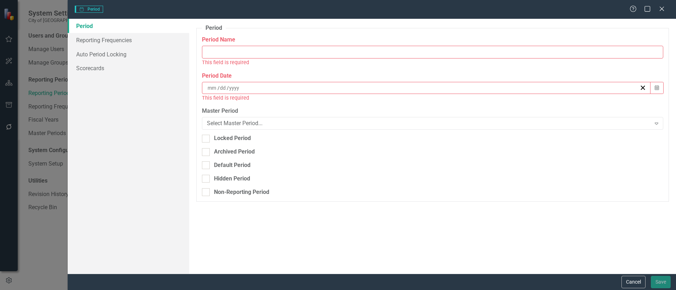
click at [226, 54] on input "Period Name" at bounding box center [432, 52] width 461 height 13
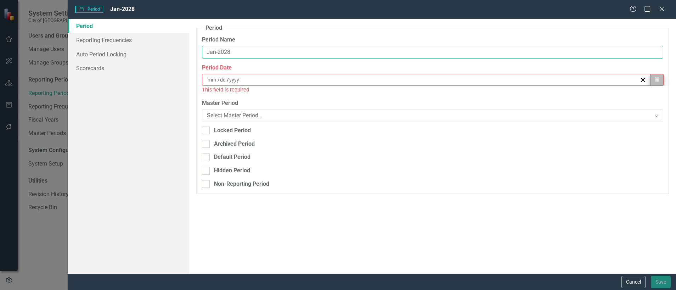
type input "Jan-2028"
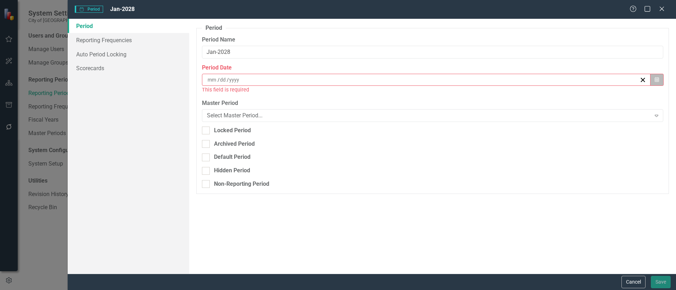
click at [658, 80] on icon "button" at bounding box center [657, 79] width 4 height 5
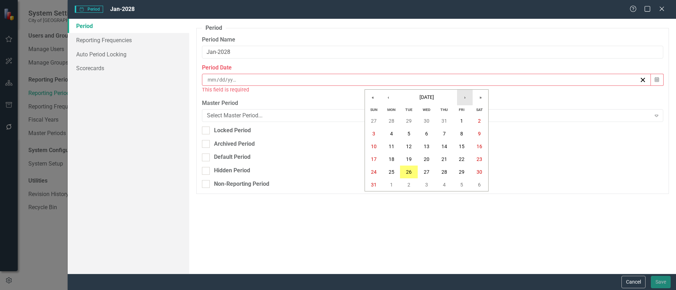
click at [467, 95] on button "›" at bounding box center [465, 98] width 16 height 16
click at [474, 96] on button "»" at bounding box center [481, 98] width 16 height 16
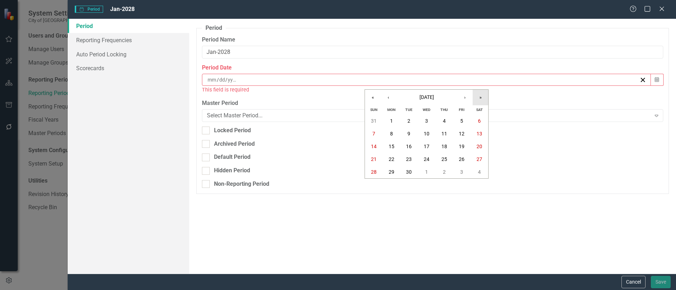
click at [474, 96] on button "»" at bounding box center [481, 98] width 16 height 16
click at [393, 97] on button "‹" at bounding box center [389, 98] width 16 height 16
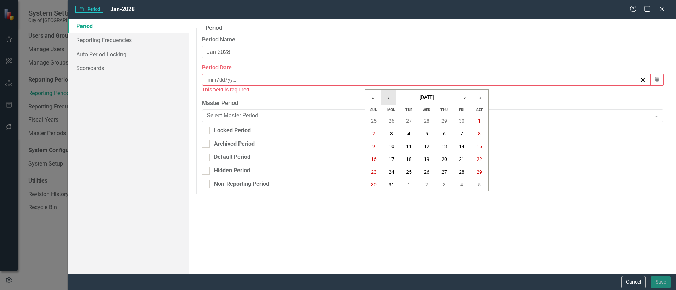
click at [393, 97] on button "‹" at bounding box center [389, 98] width 16 height 16
click at [394, 97] on button "‹" at bounding box center [389, 98] width 16 height 16
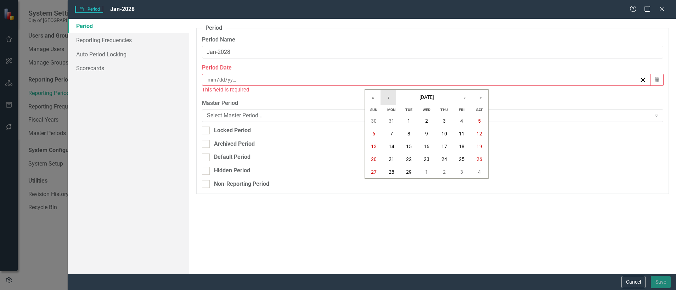
click at [394, 97] on button "‹" at bounding box center [389, 98] width 16 height 16
click at [470, 92] on button "›" at bounding box center [465, 98] width 16 height 16
click at [390, 184] on abbr "31" at bounding box center [392, 185] width 6 height 6
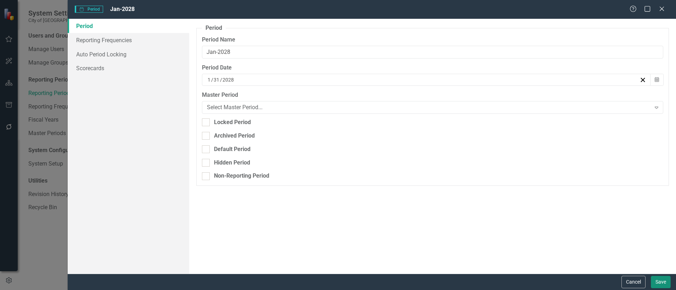
click at [659, 280] on button "Save" at bounding box center [661, 282] width 20 height 12
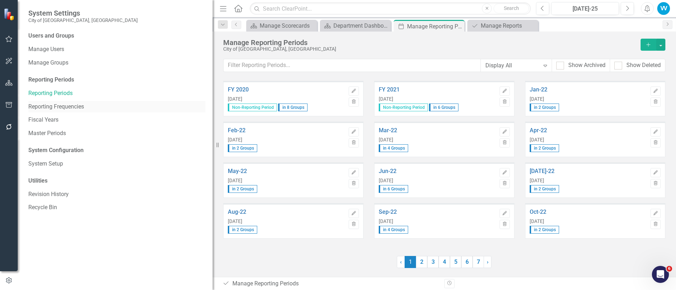
click at [66, 107] on link "Reporting Frequencies" at bounding box center [116, 107] width 177 height 8
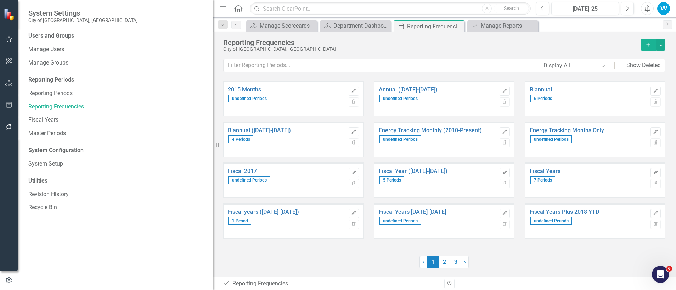
click at [646, 45] on icon "Add" at bounding box center [648, 44] width 6 height 5
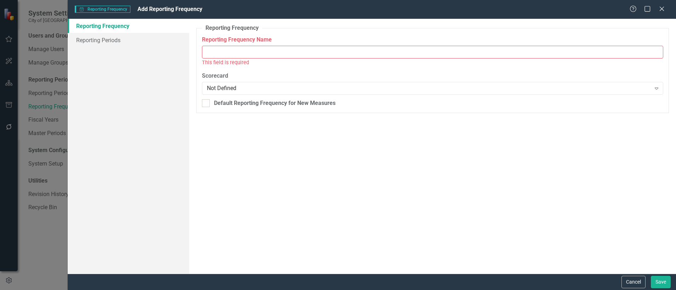
click at [235, 49] on input "Reporting Frequency Name" at bounding box center [432, 52] width 461 height 13
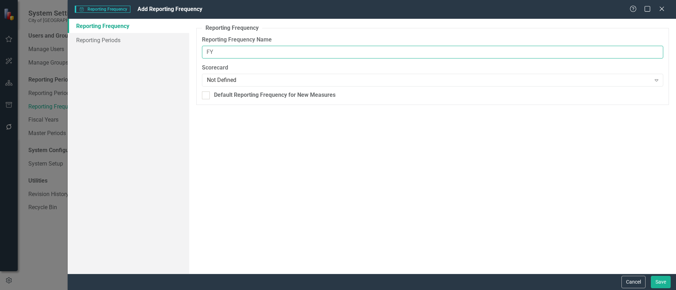
type input "FY 2028"
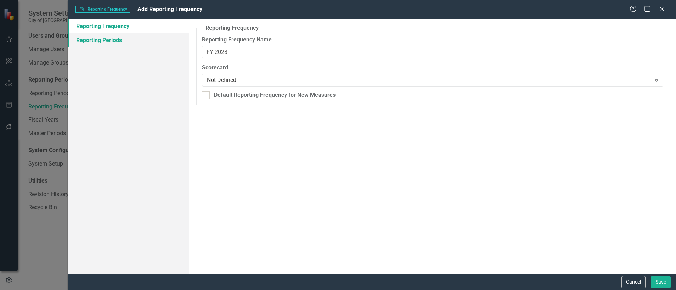
click at [92, 38] on link "Reporting Periods" at bounding box center [129, 40] width 122 height 14
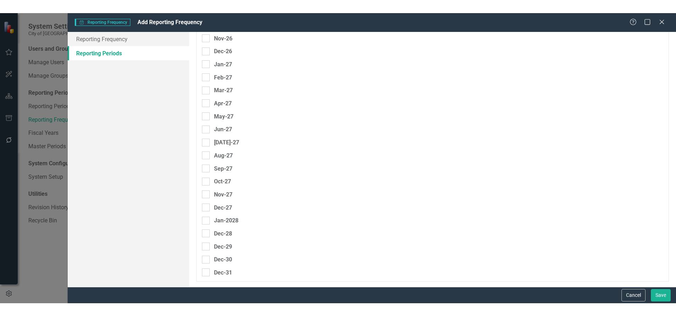
scroll to position [800, 0]
